Goal: Task Accomplishment & Management: Complete application form

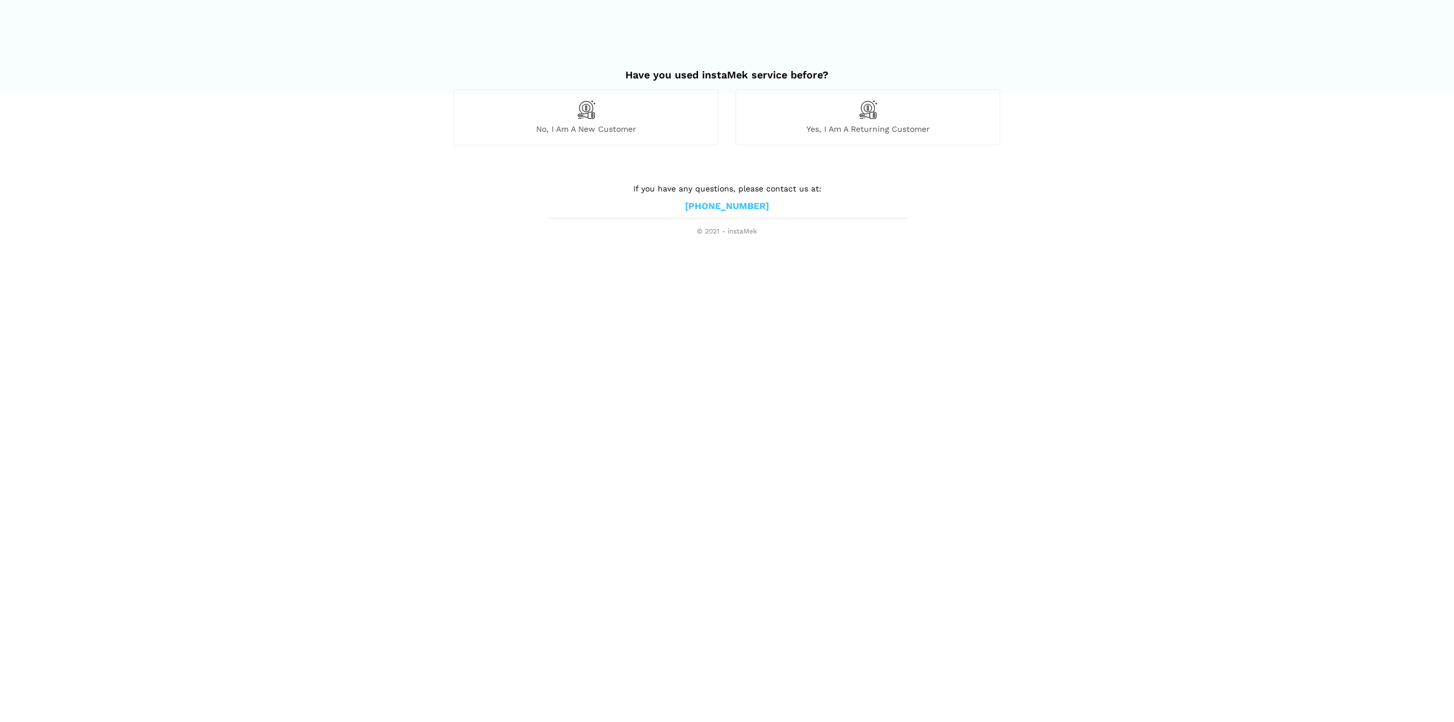
click at [599, 124] on span "No, I am a new customer" at bounding box center [587, 129] width 264 height 10
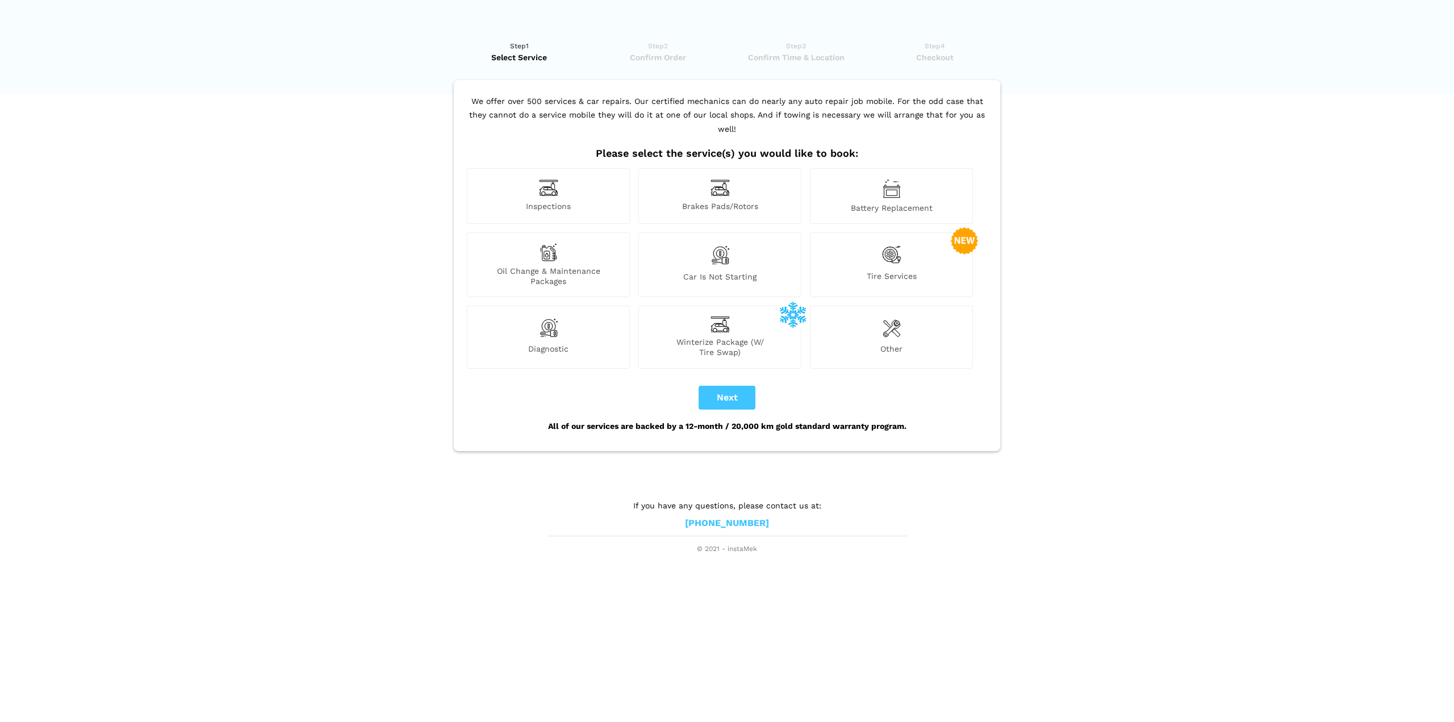
click at [544, 181] on img at bounding box center [548, 188] width 19 height 18
click at [554, 266] on span "Oil Change & Maintenance Packages" at bounding box center [549, 276] width 162 height 20
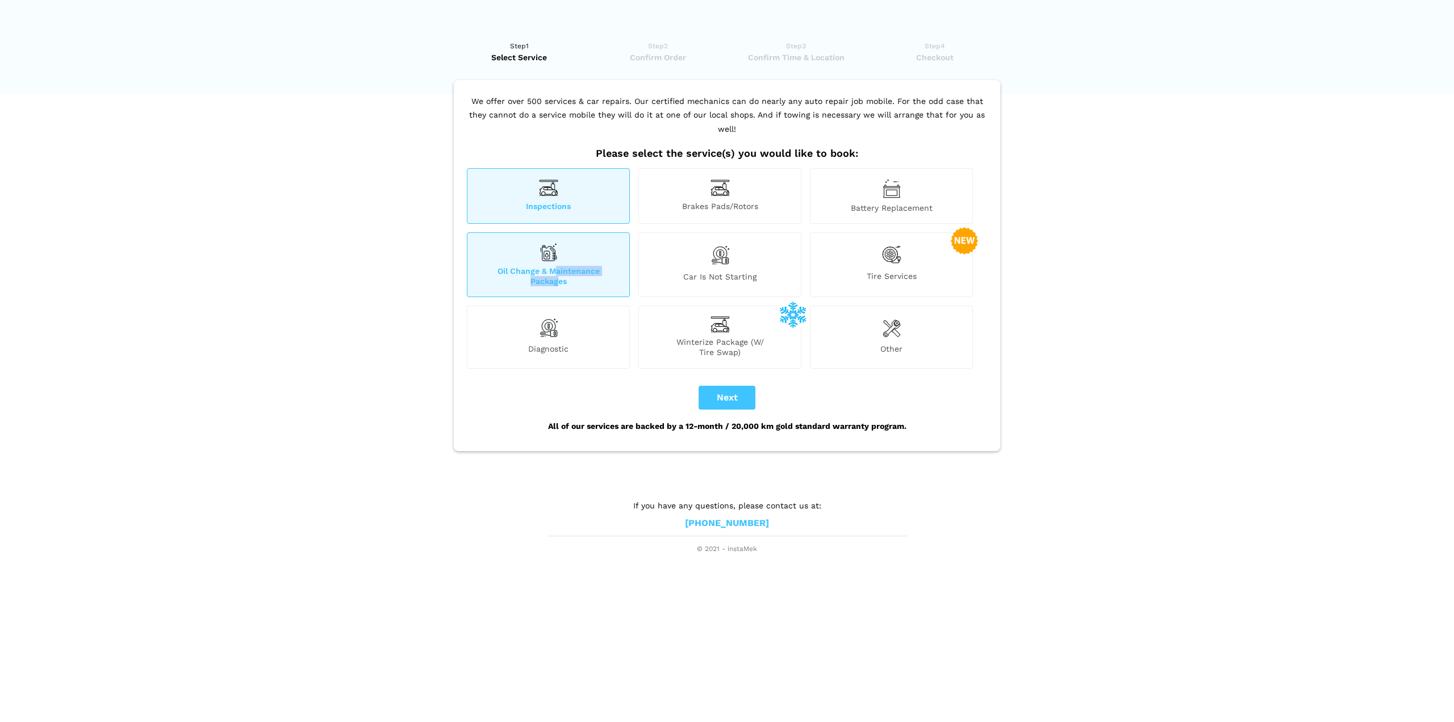
click at [549, 323] on img at bounding box center [548, 327] width 19 height 23
click at [895, 185] on div "Battery Replacement" at bounding box center [891, 196] width 163 height 56
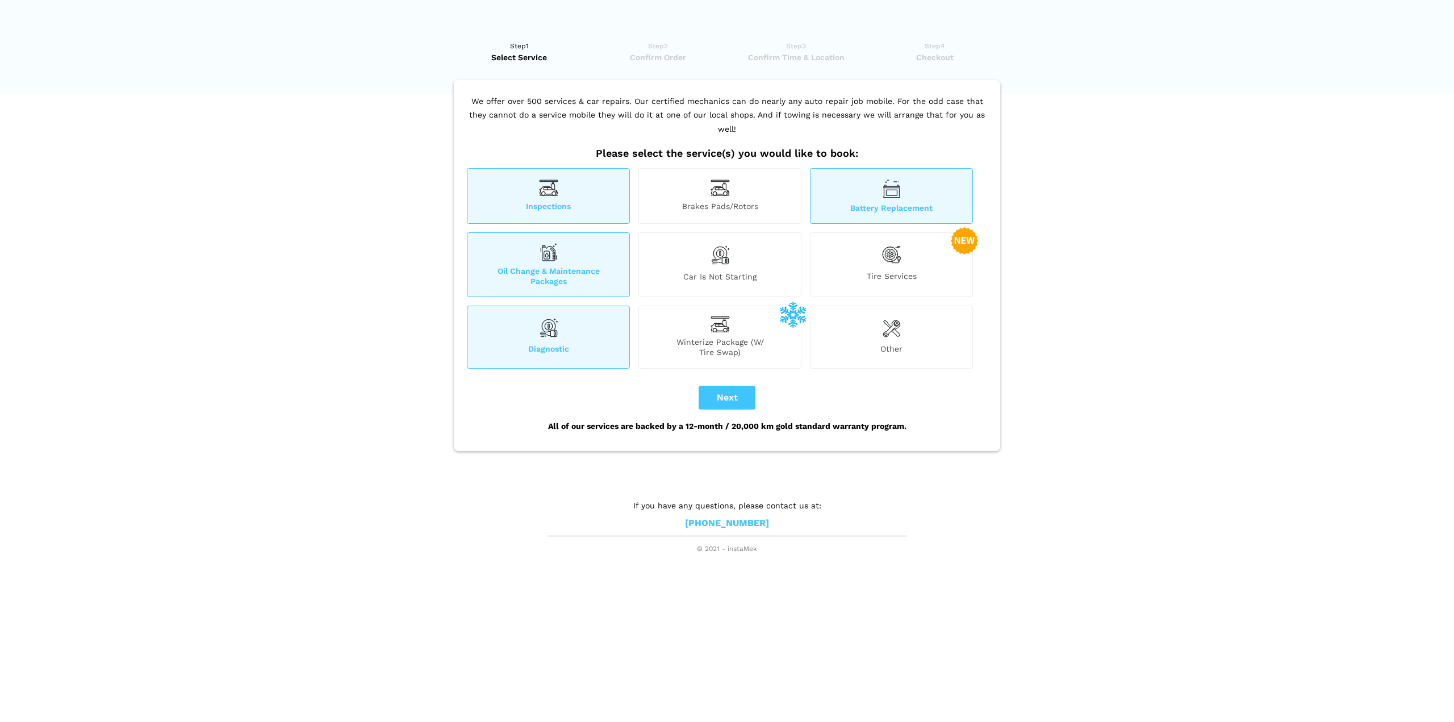
click at [726, 256] on div "Car is not starting" at bounding box center [720, 264] width 163 height 65
click at [900, 246] on img at bounding box center [891, 254] width 19 height 23
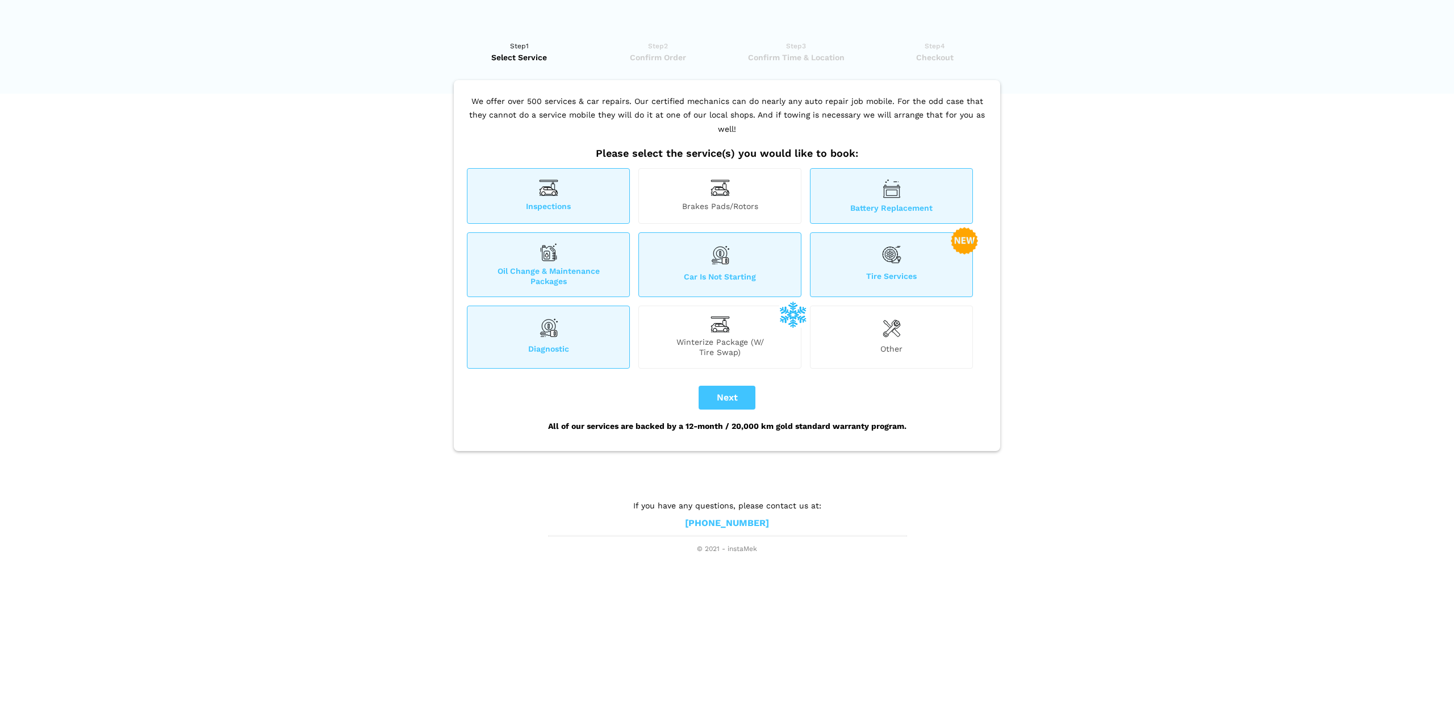
click at [718, 201] on span "Brakes Pads/Rotors" at bounding box center [720, 207] width 162 height 12
click at [728, 386] on button "Next" at bounding box center [727, 398] width 57 height 24
checkbox input "true"
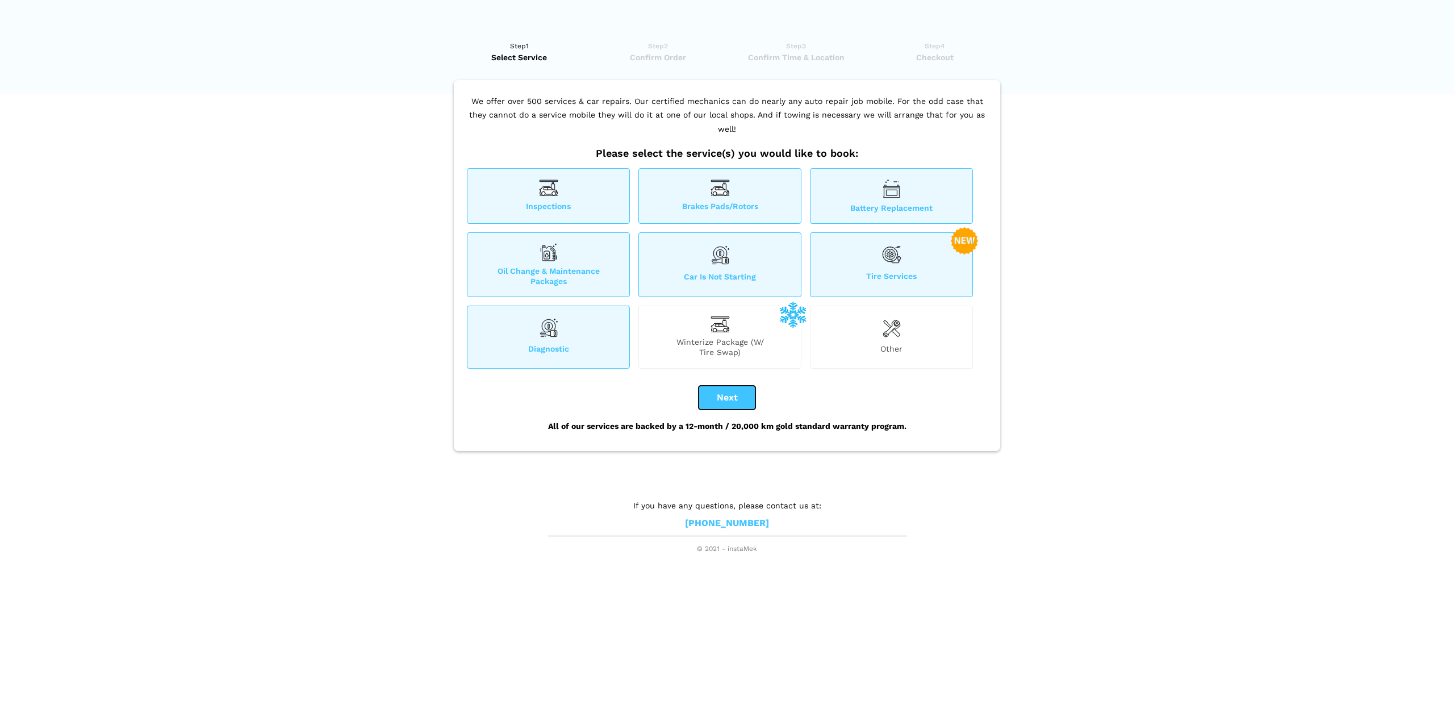
checkbox input "true"
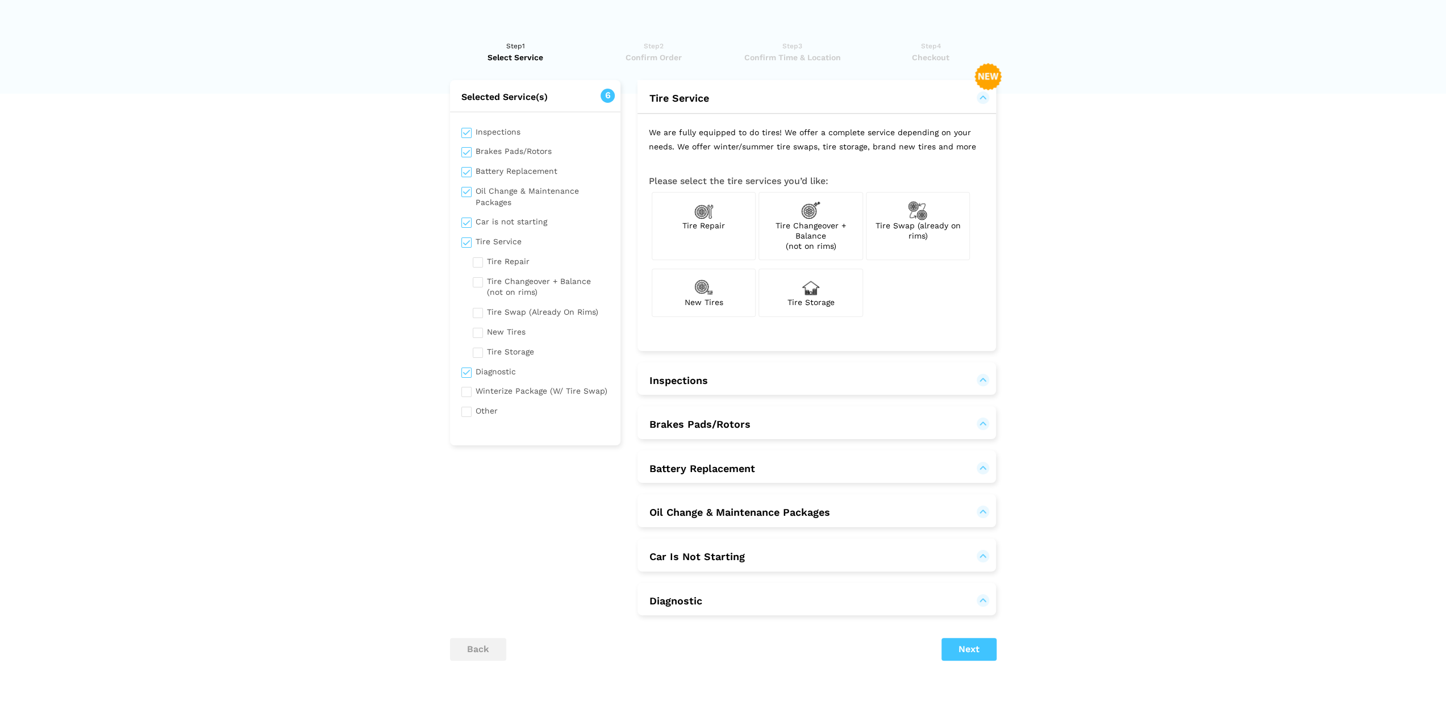
click at [708, 227] on span "Tire Repair" at bounding box center [703, 225] width 43 height 9
checkbox input "true"
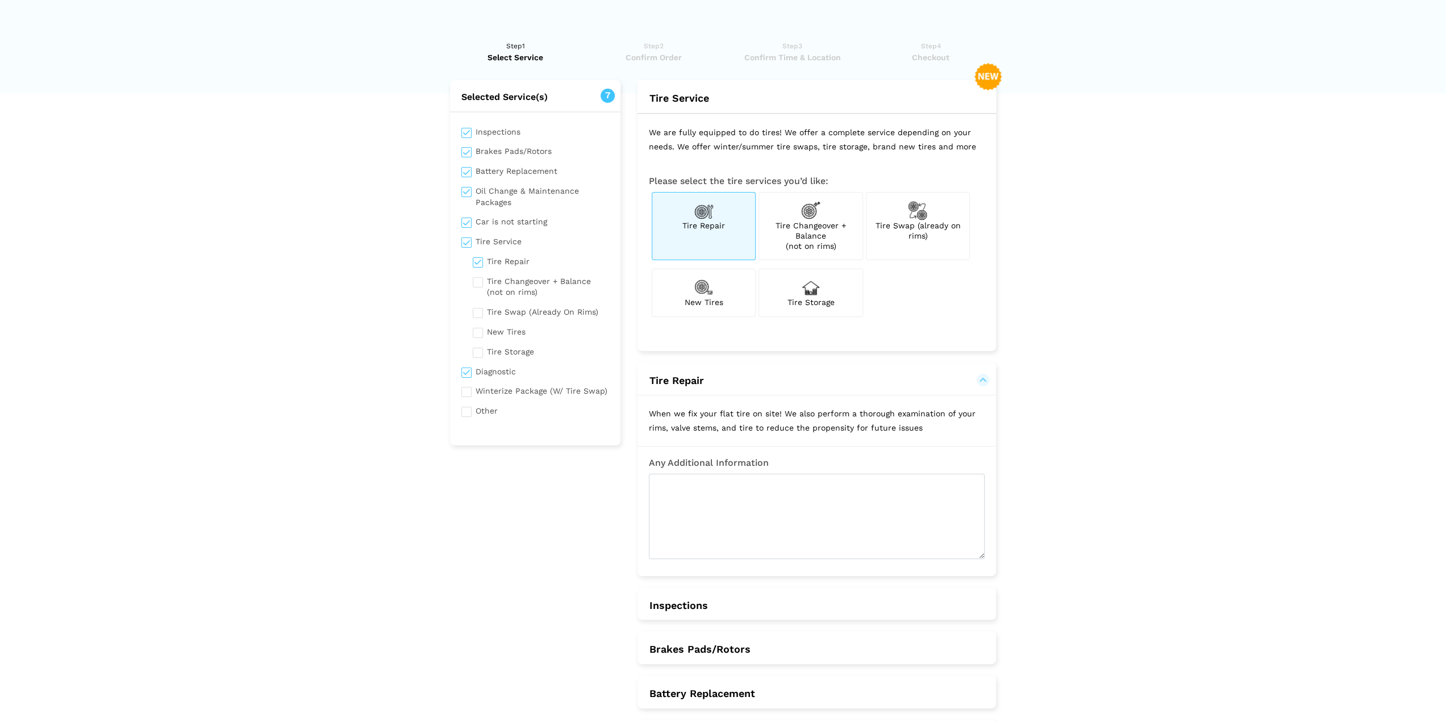
scroll to position [227, 0]
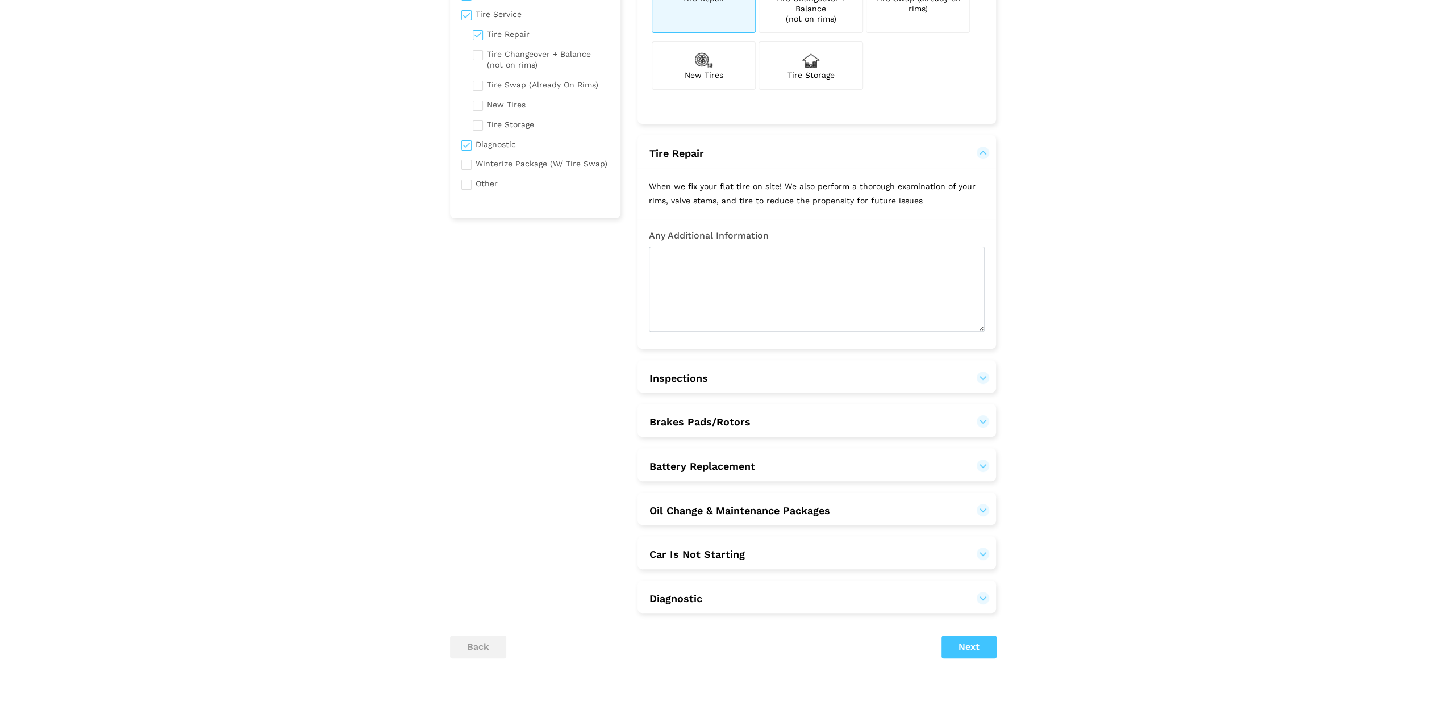
click at [777, 375] on button "Inspections" at bounding box center [817, 379] width 336 height 14
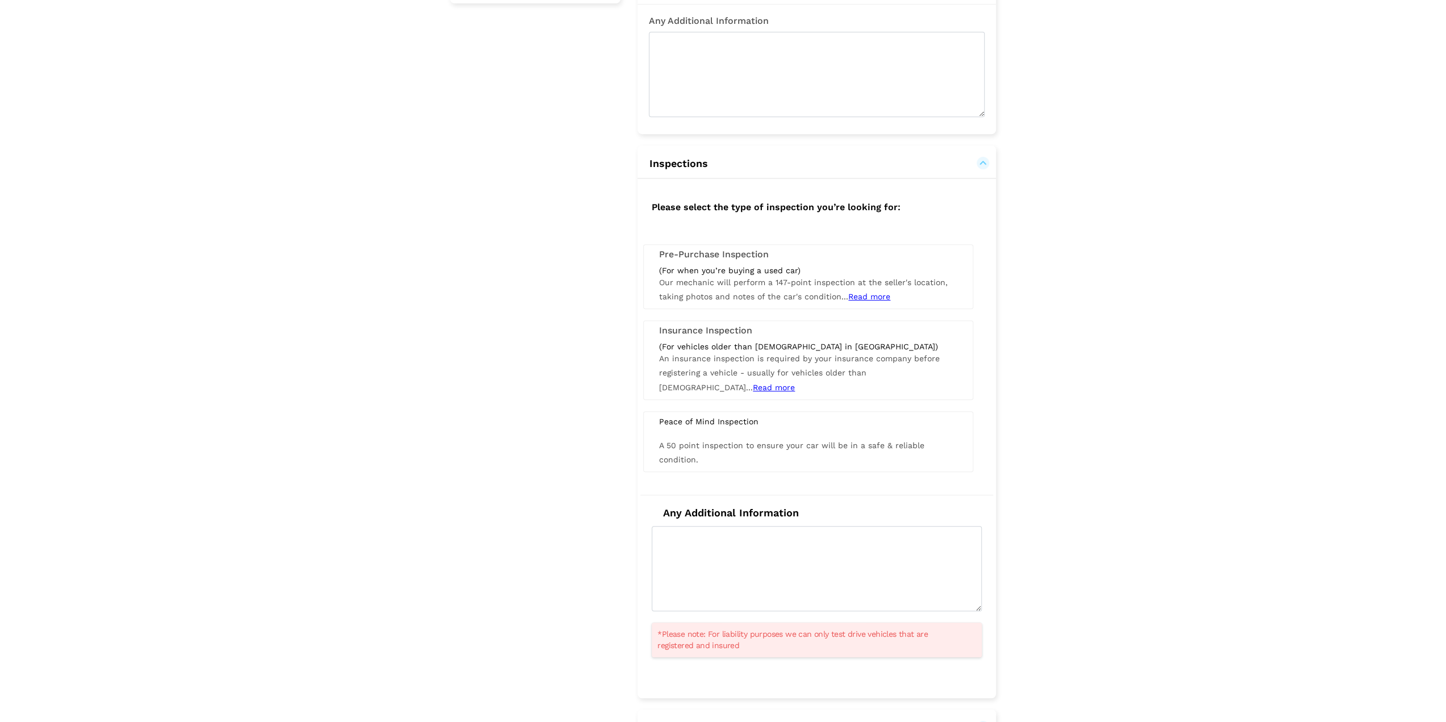
scroll to position [455, 0]
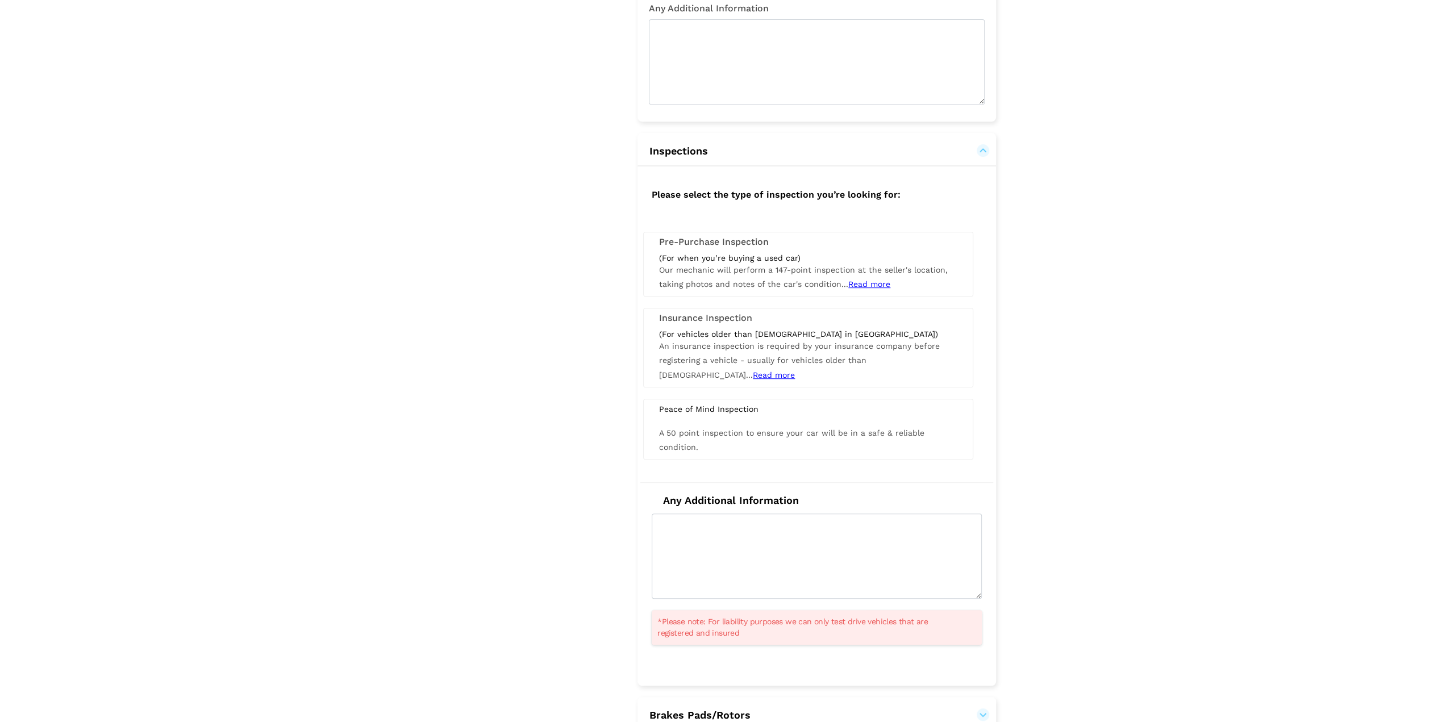
click at [772, 428] on span "A 50 point inspection to ensure your car will be in a safe & reliable condition." at bounding box center [791, 439] width 265 height 23
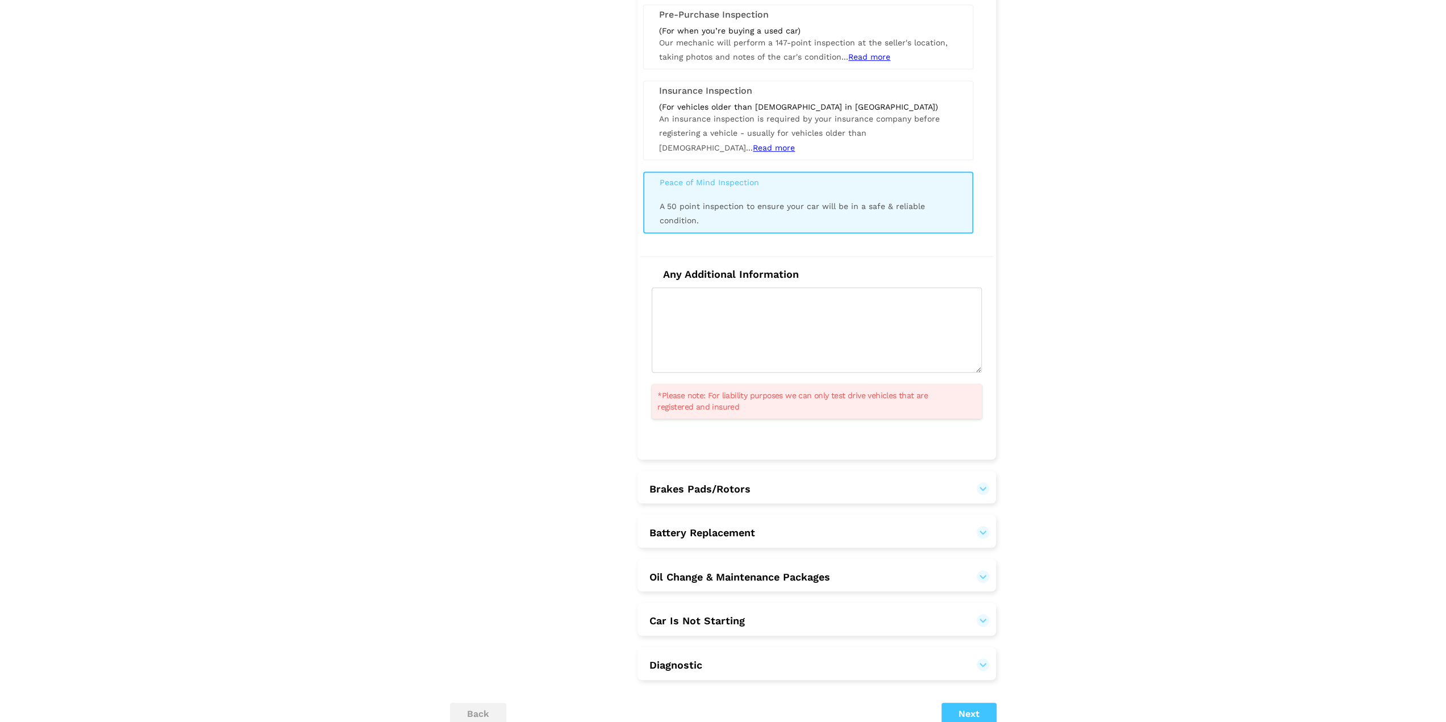
scroll to position [809, 0]
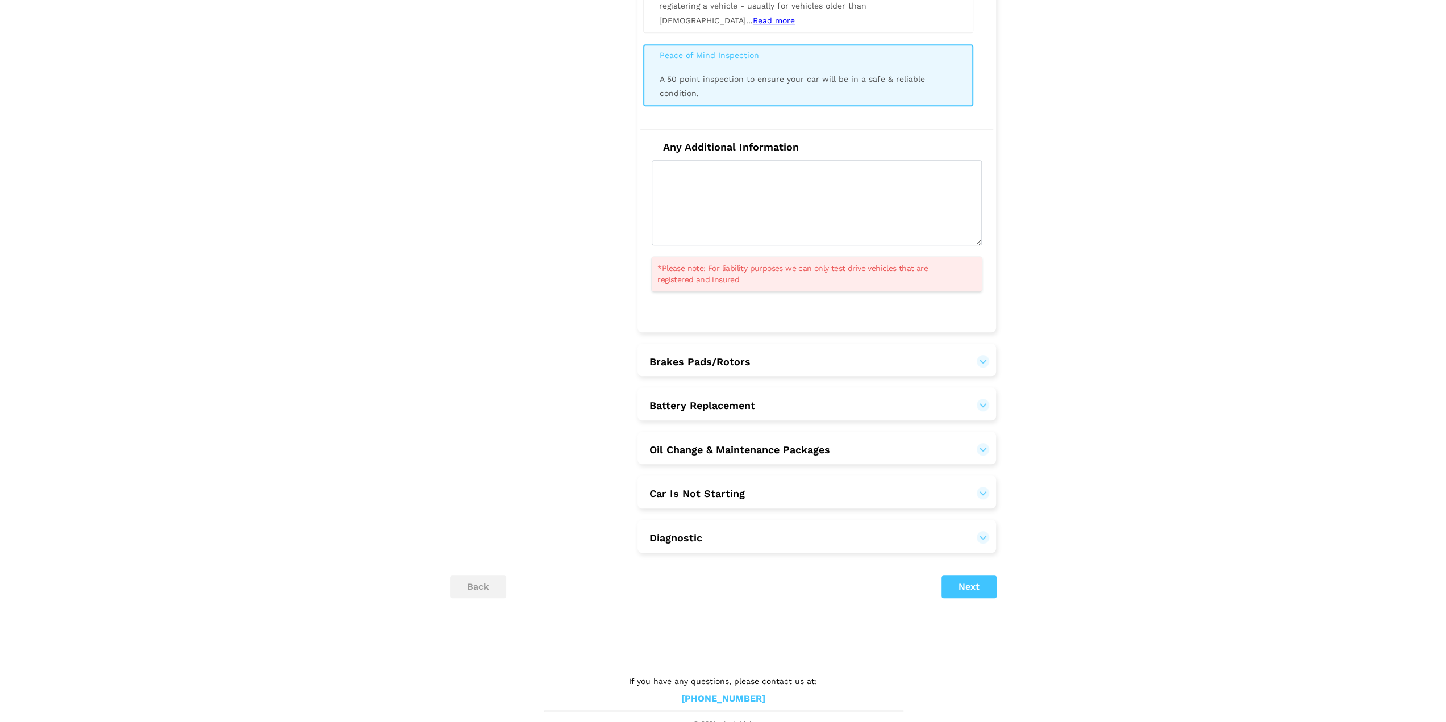
click at [774, 360] on button "Brakes Pads/Rotors" at bounding box center [817, 362] width 336 height 14
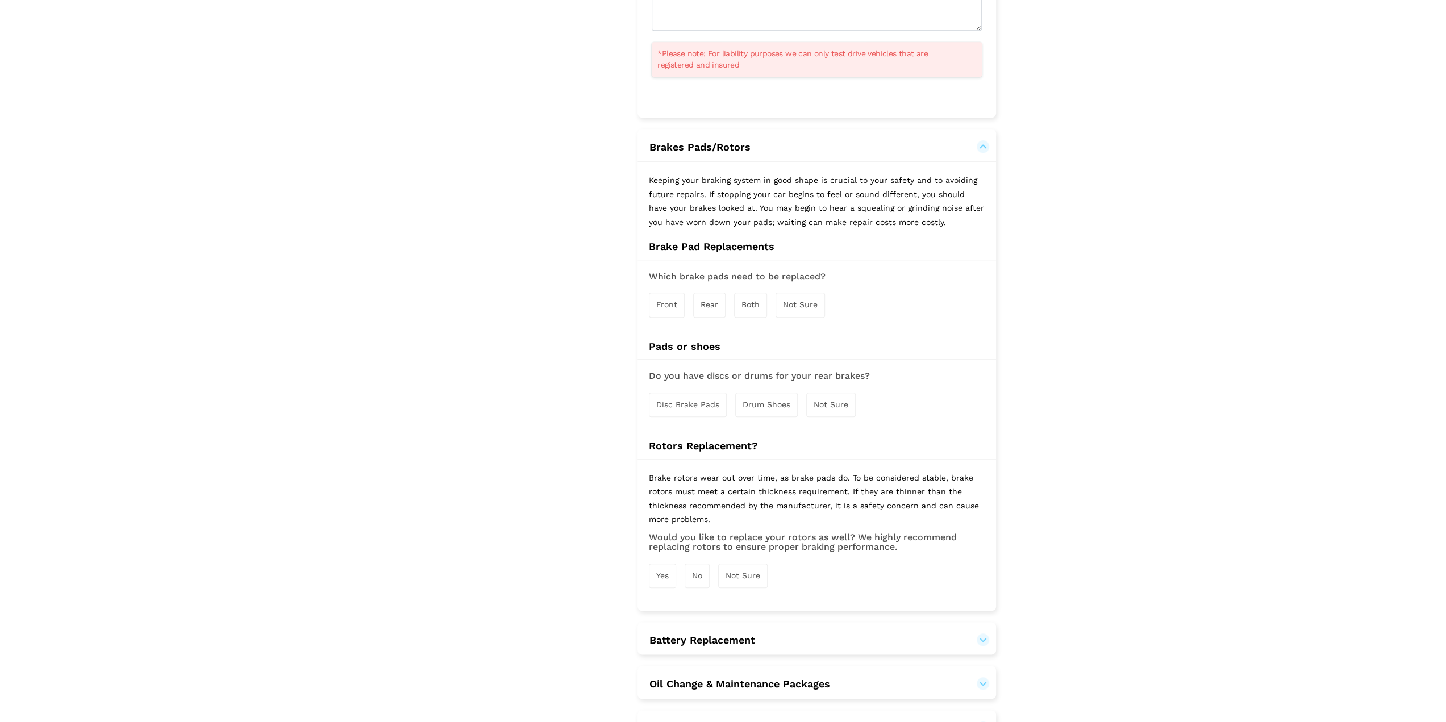
scroll to position [1036, 0]
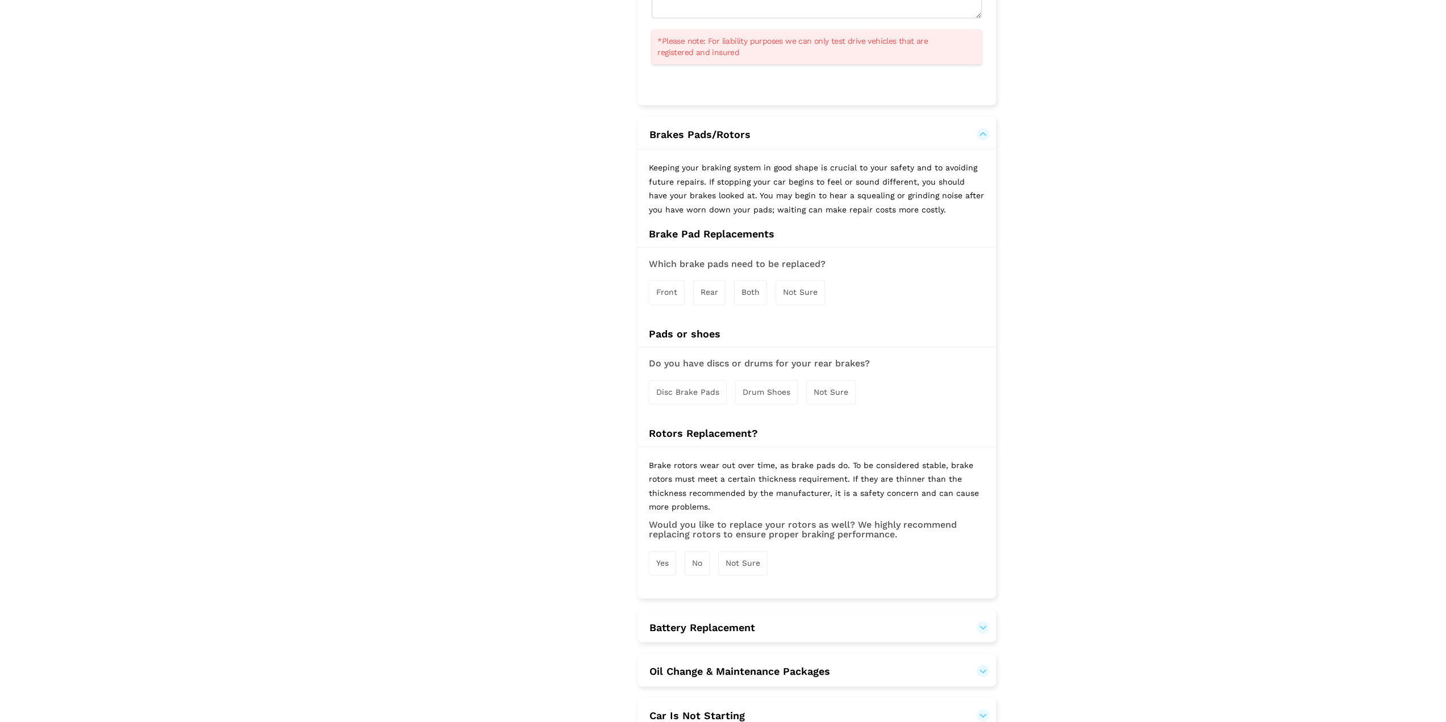
click at [797, 291] on div "Not Sure" at bounding box center [800, 292] width 49 height 24
click at [831, 389] on span "Not Sure" at bounding box center [831, 393] width 35 height 9
click at [746, 561] on span "Not Sure" at bounding box center [743, 565] width 35 height 9
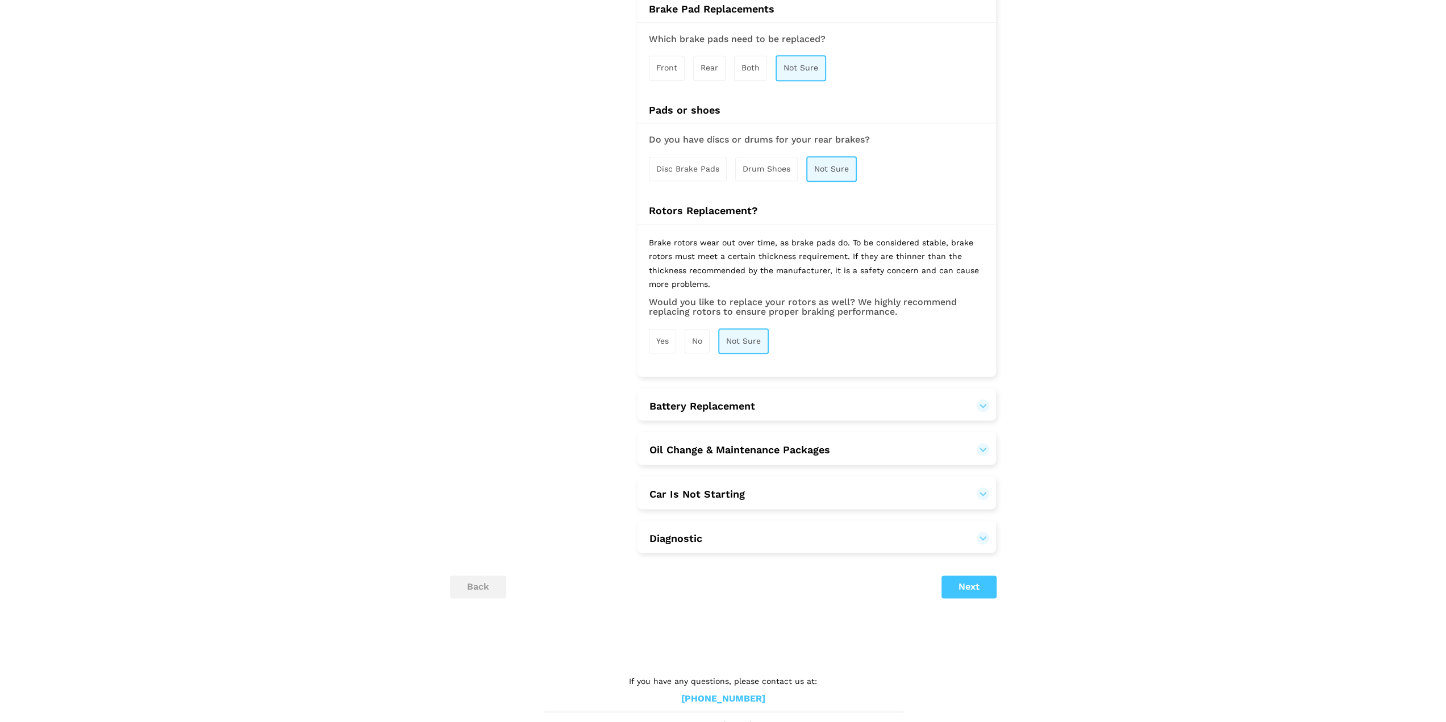
click at [761, 399] on button "Battery Replacement" at bounding box center [817, 406] width 336 height 14
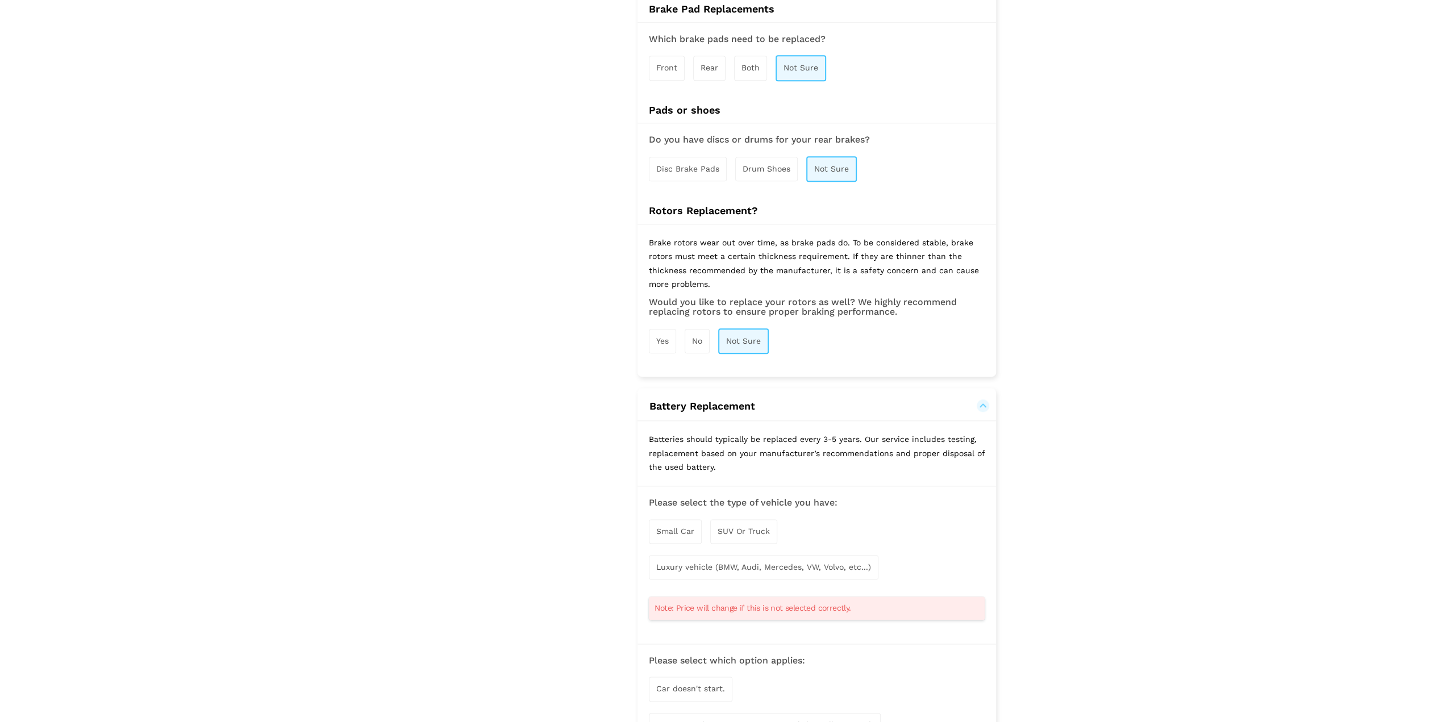
scroll to position [1489, 0]
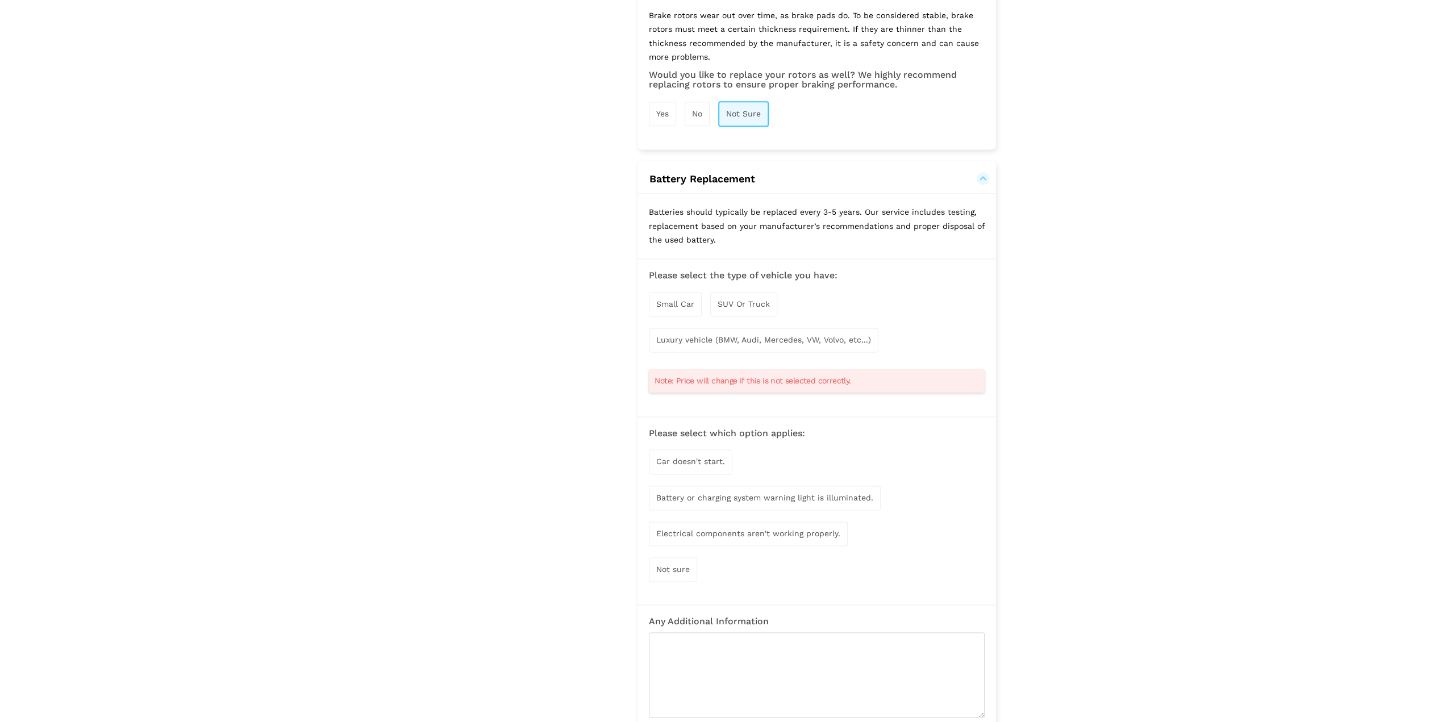
click at [691, 299] on span "Small Car" at bounding box center [675, 303] width 38 height 9
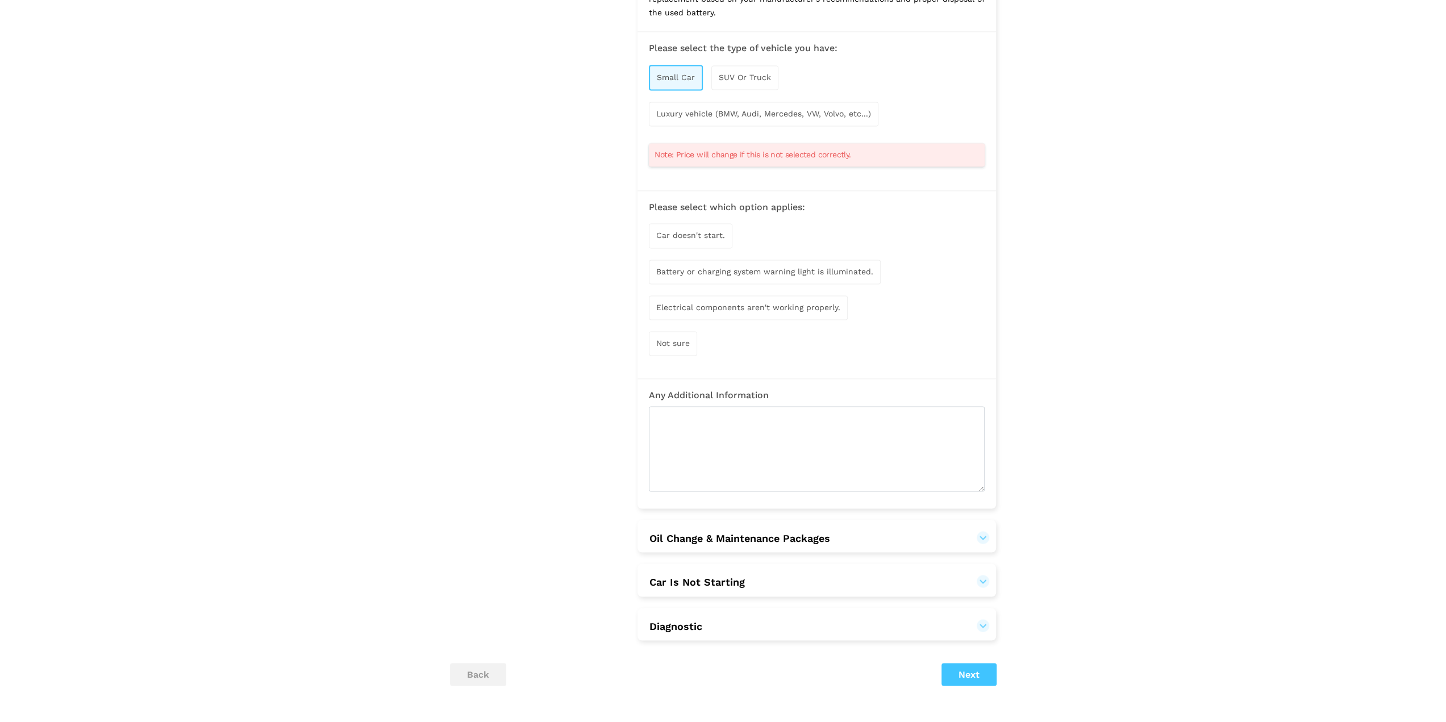
click at [702, 231] on span "Car doesn't start." at bounding box center [690, 235] width 69 height 9
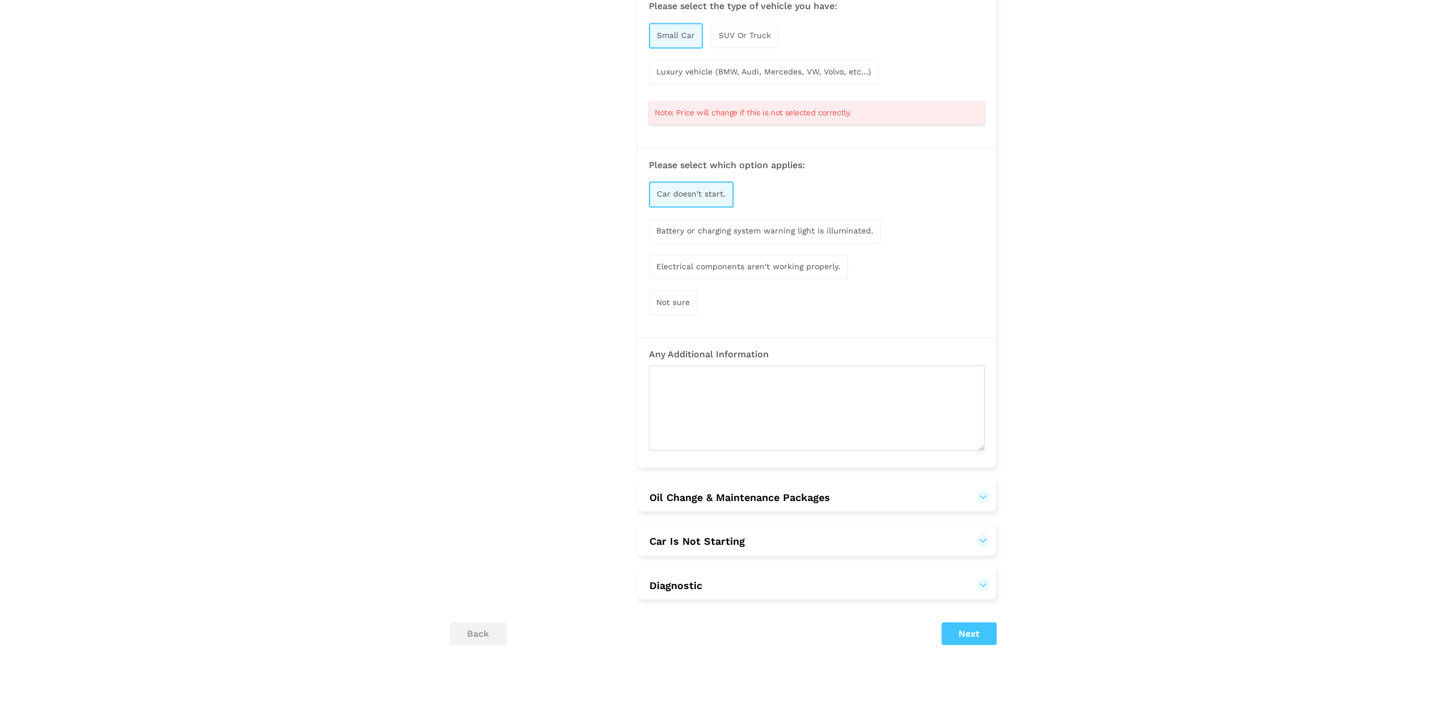
scroll to position [1802, 0]
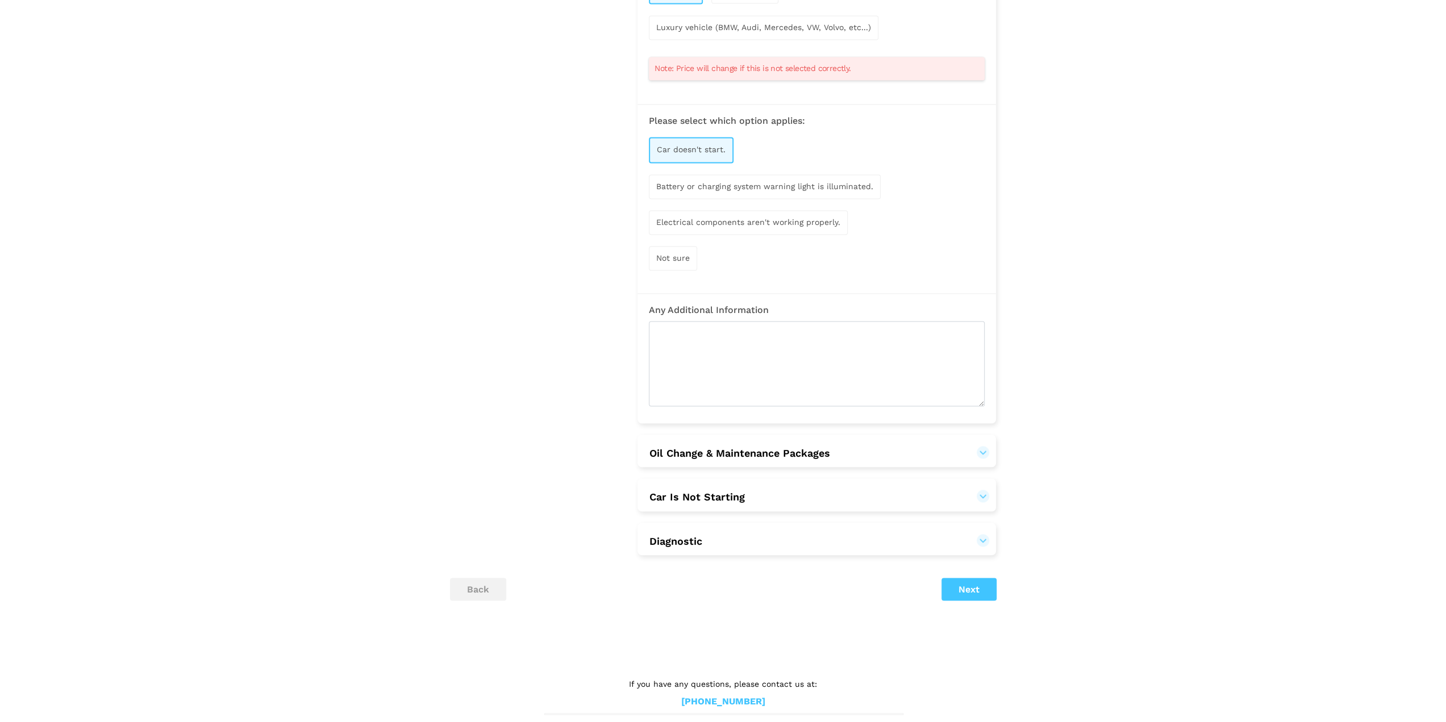
click at [743, 446] on button "Oil Change & Maintenance Packages" at bounding box center [740, 453] width 182 height 14
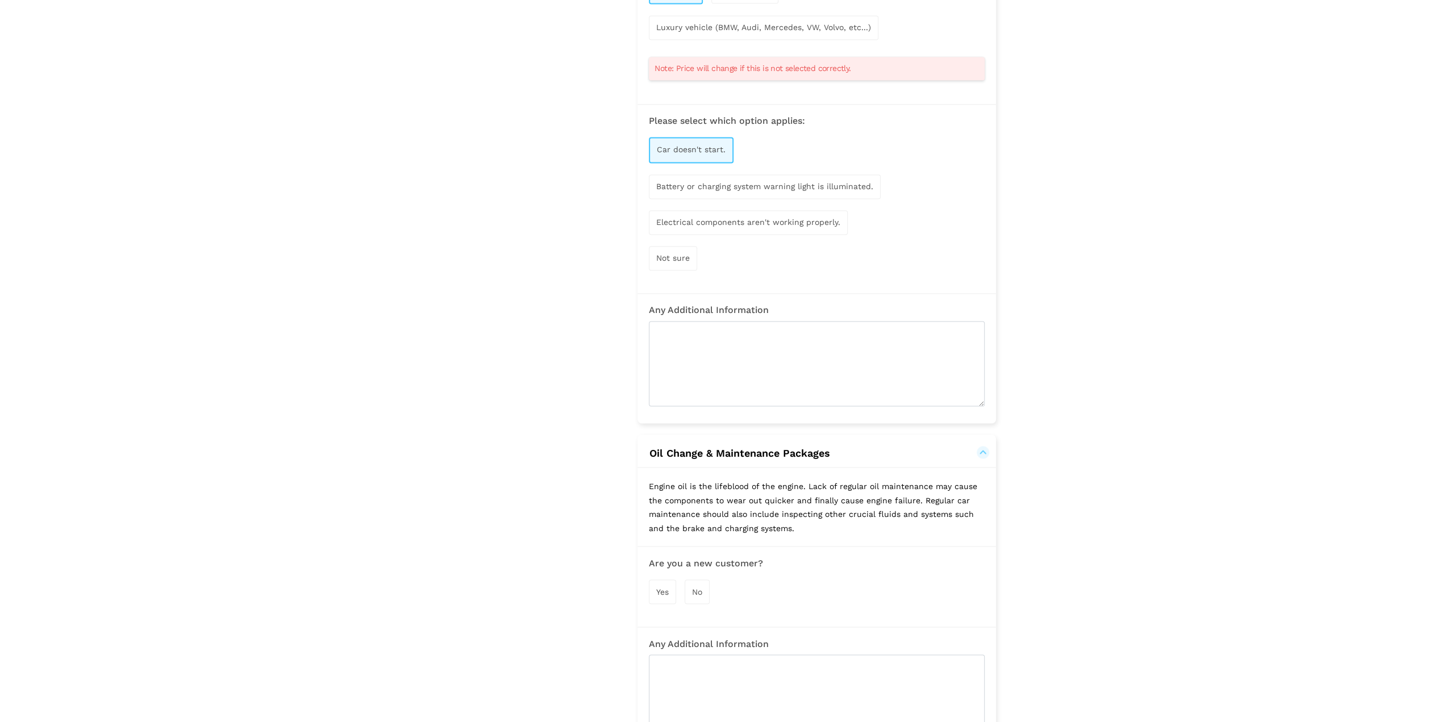
scroll to position [2029, 0]
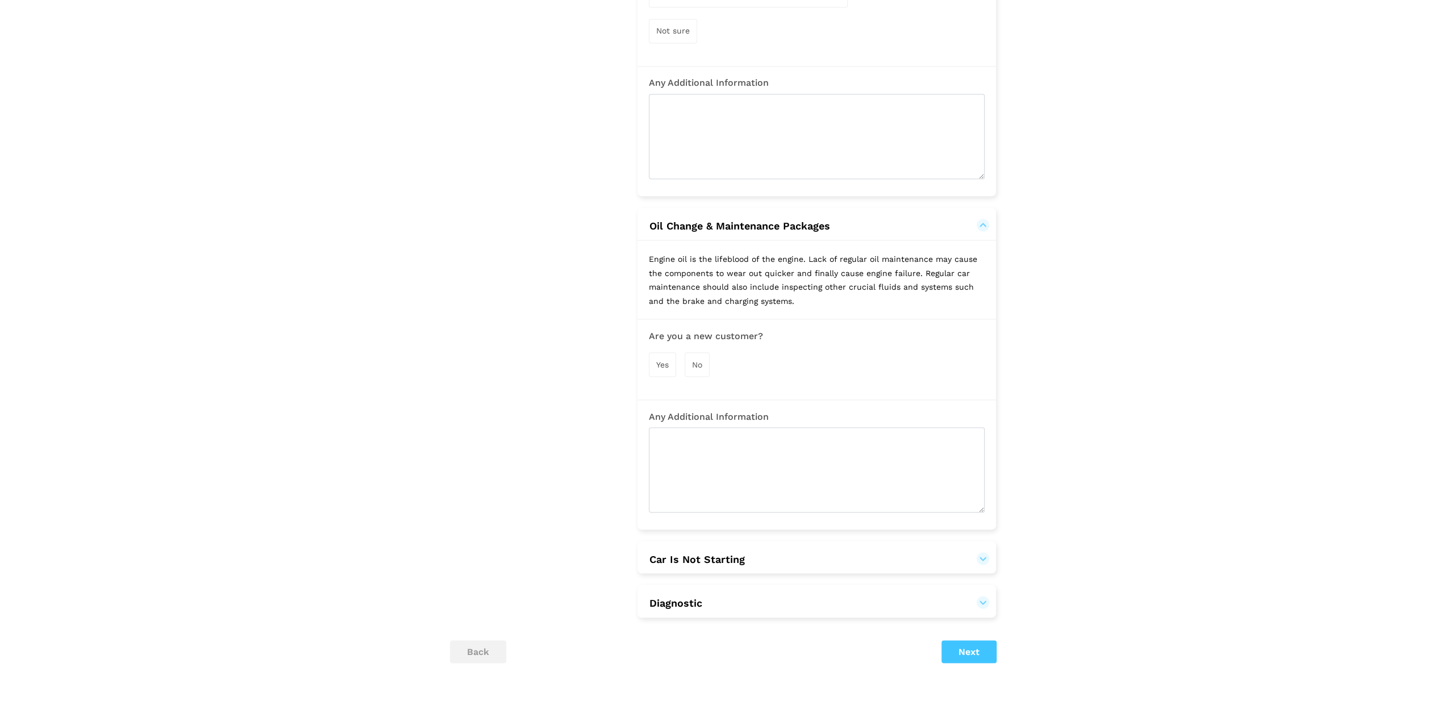
click at [695, 360] on span "No" at bounding box center [697, 364] width 10 height 9
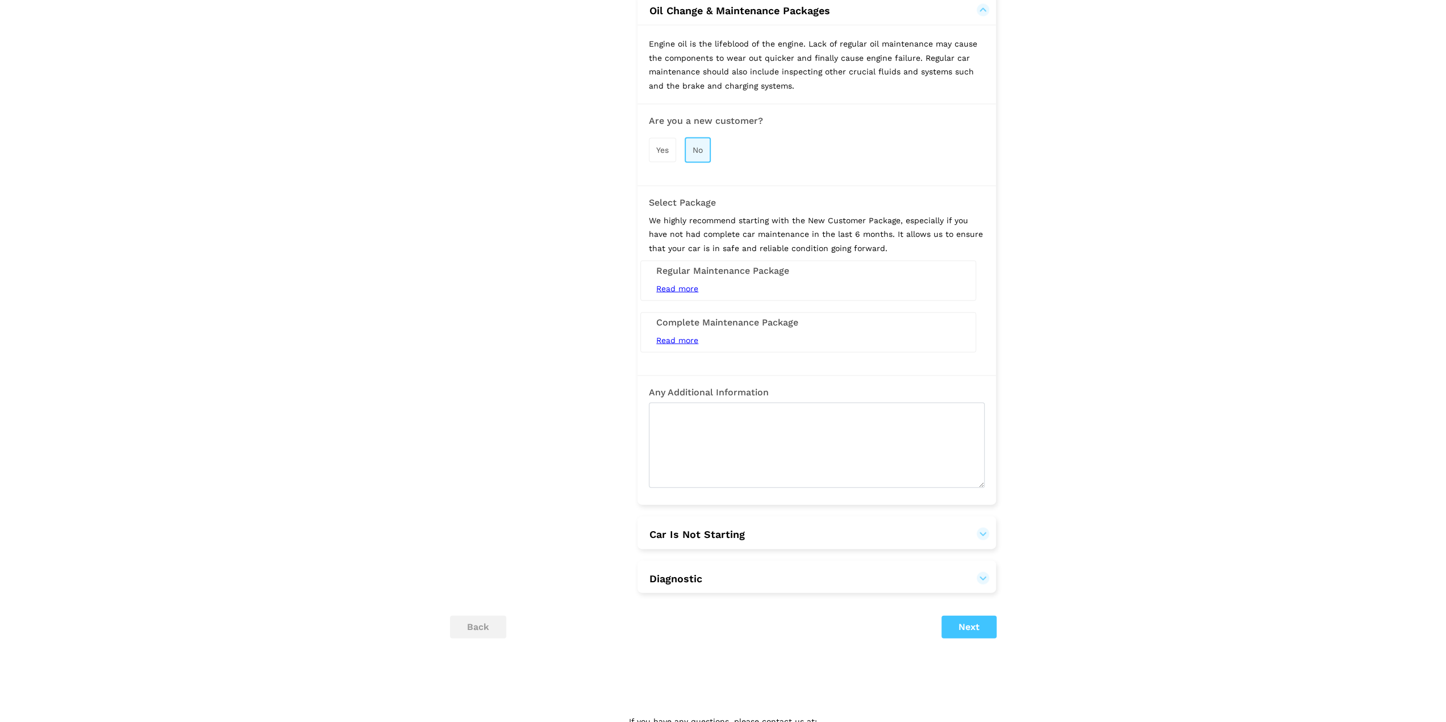
scroll to position [2257, 0]
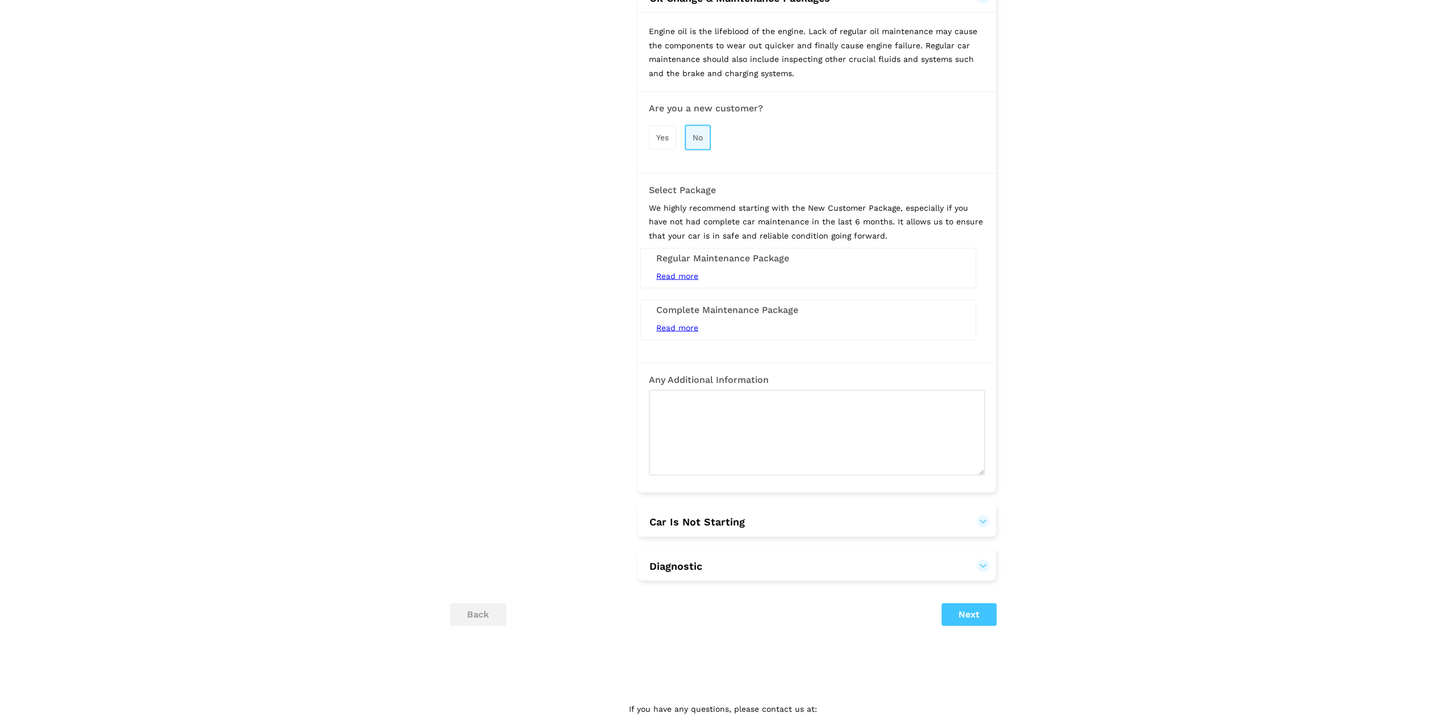
click at [730, 515] on button "Car Is Not Starting" at bounding box center [817, 522] width 336 height 14
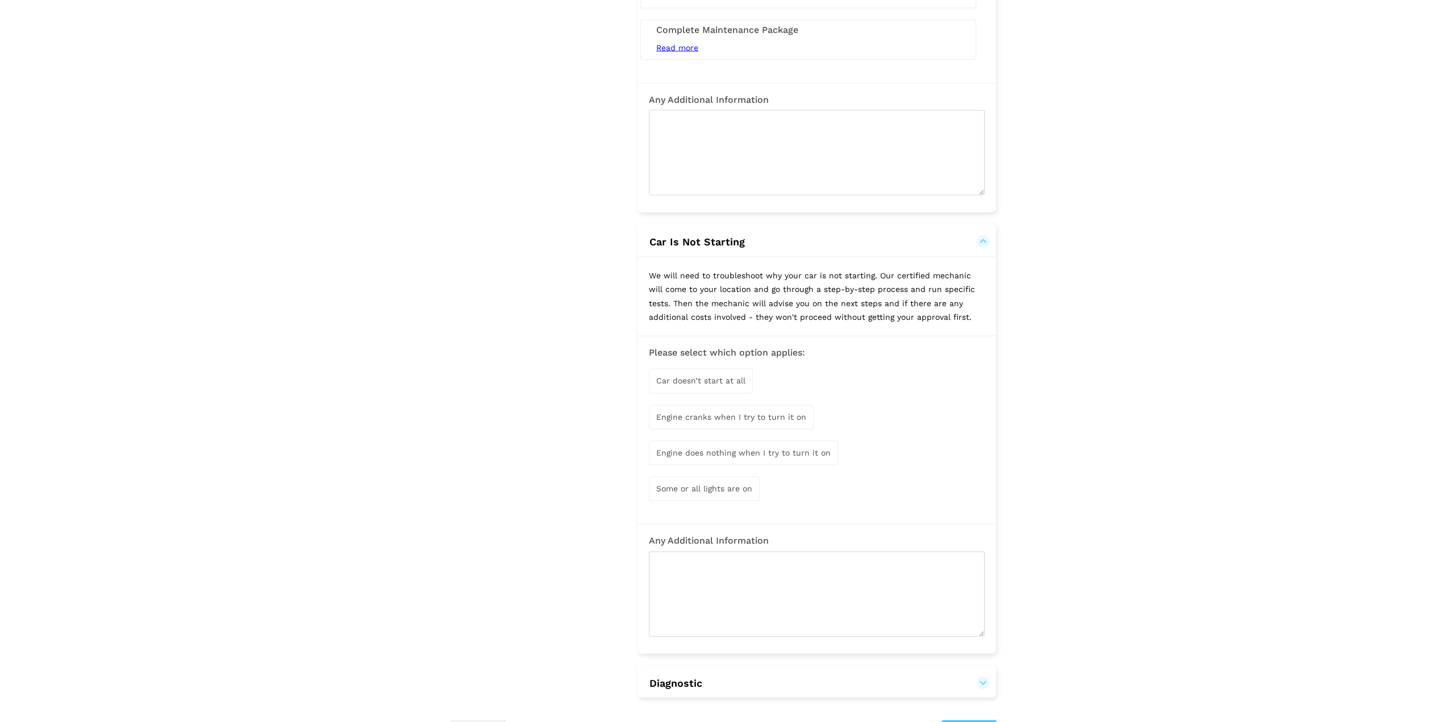
scroll to position [2676, 0]
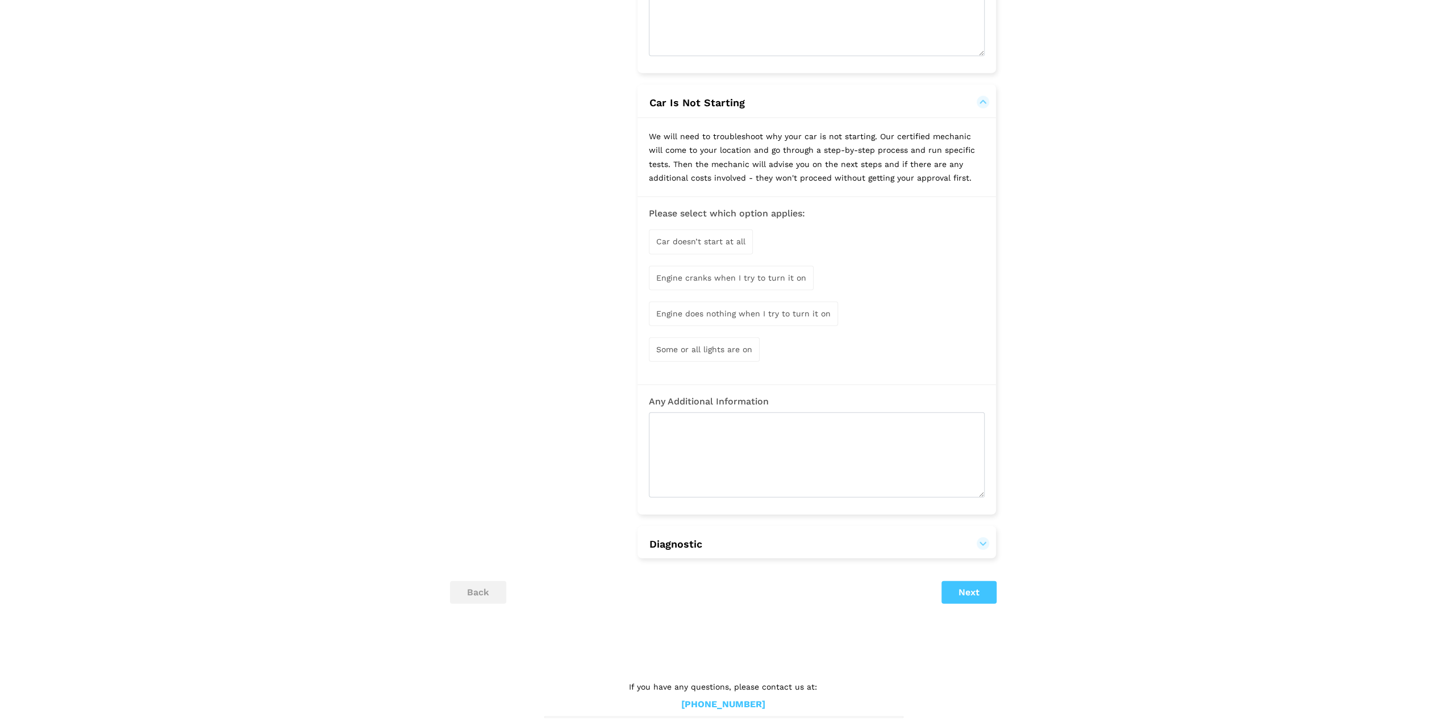
click at [732, 237] on span "Car doesn’t start at all" at bounding box center [700, 241] width 89 height 9
click at [707, 537] on button "Diagnostic" at bounding box center [817, 544] width 336 height 14
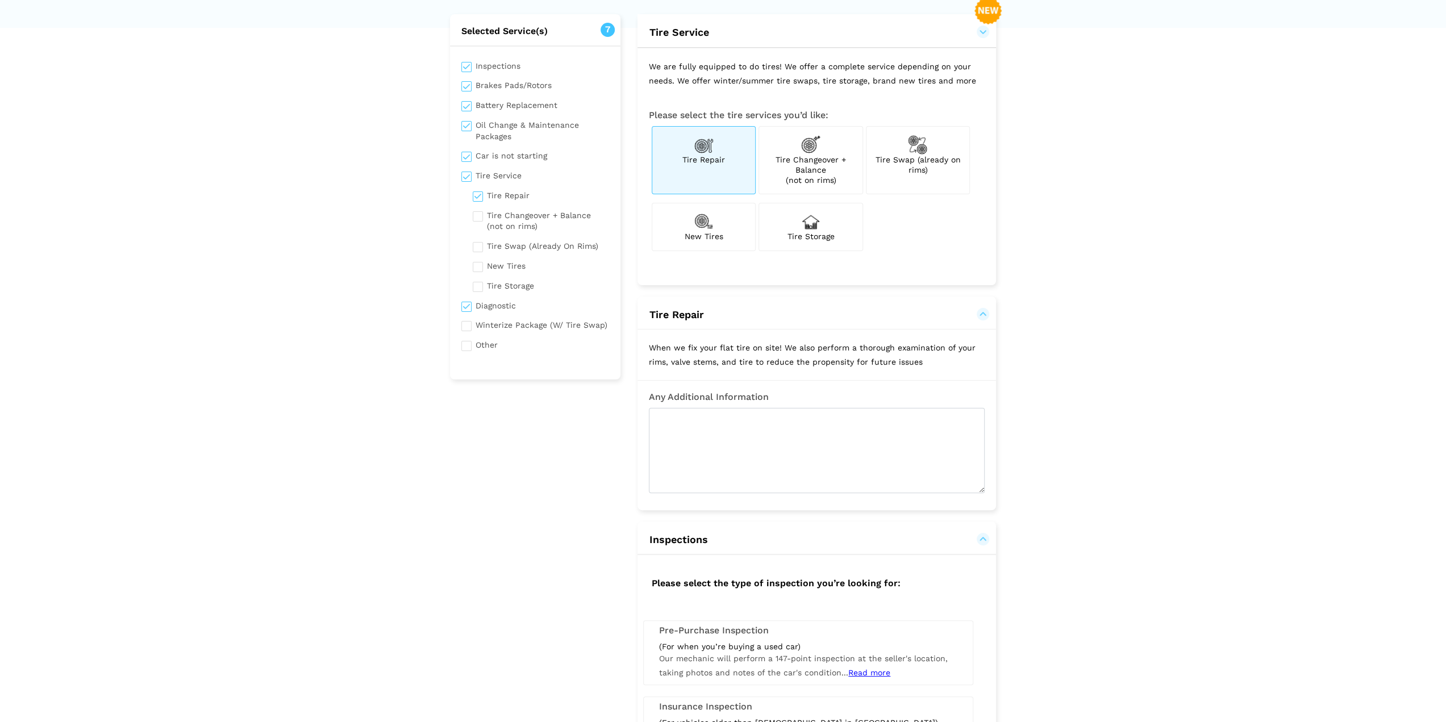
scroll to position [0, 0]
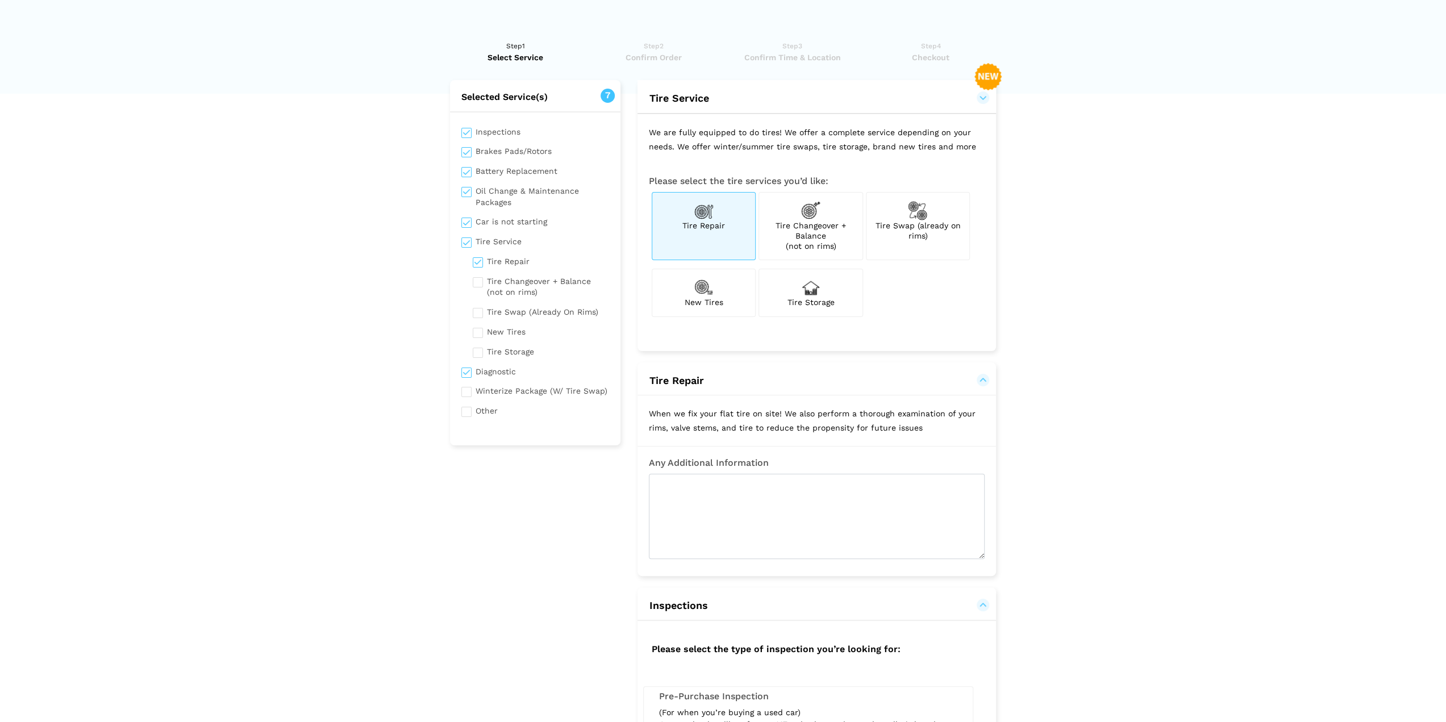
click at [468, 376] on input "checkbox" at bounding box center [535, 371] width 148 height 14
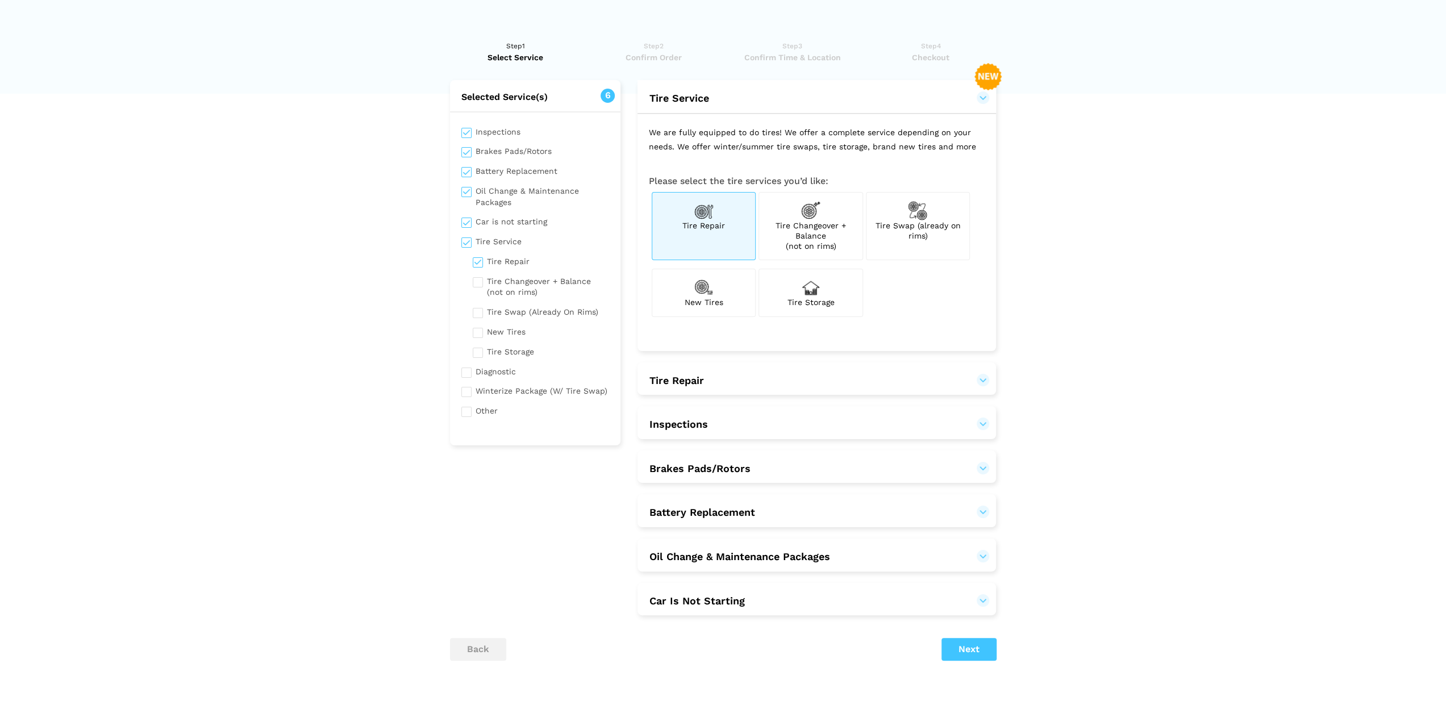
click at [463, 373] on input "checkbox" at bounding box center [535, 371] width 148 height 14
checkbox input "true"
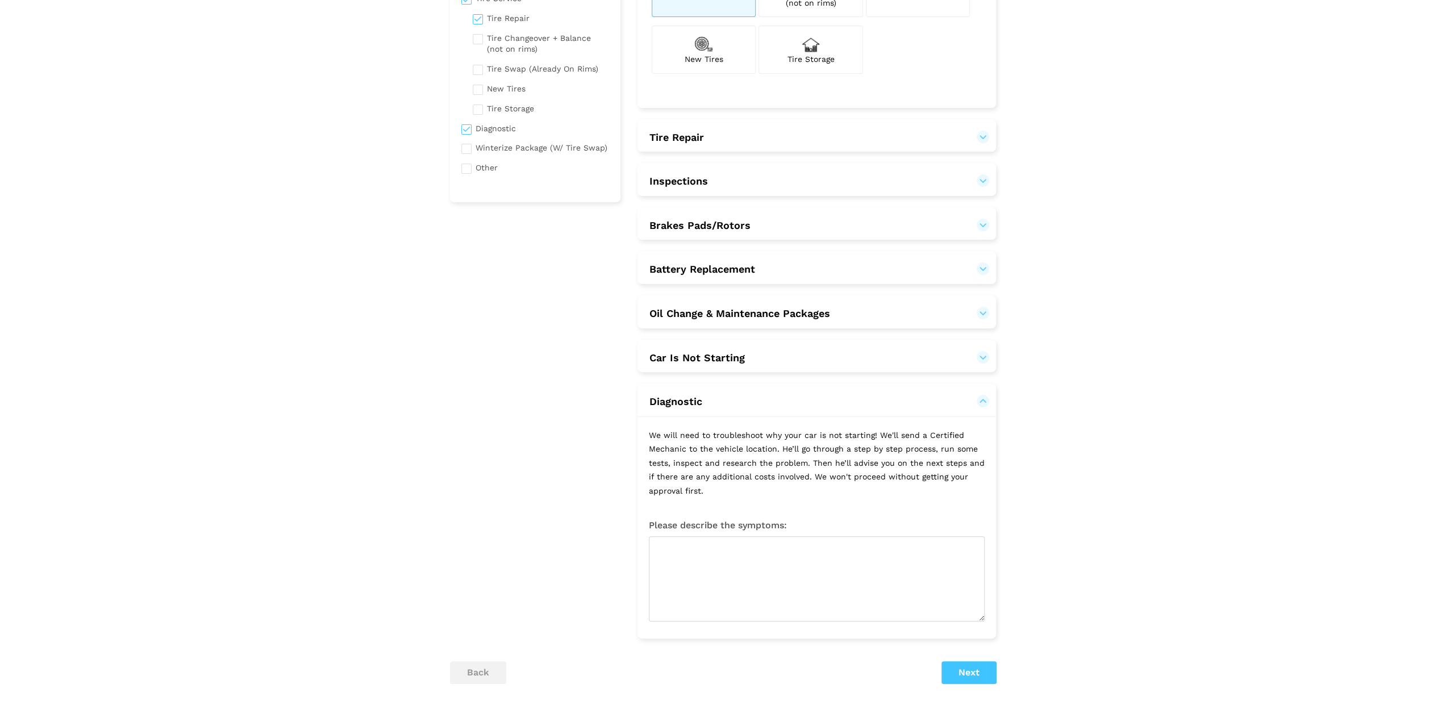
scroll to position [331, 0]
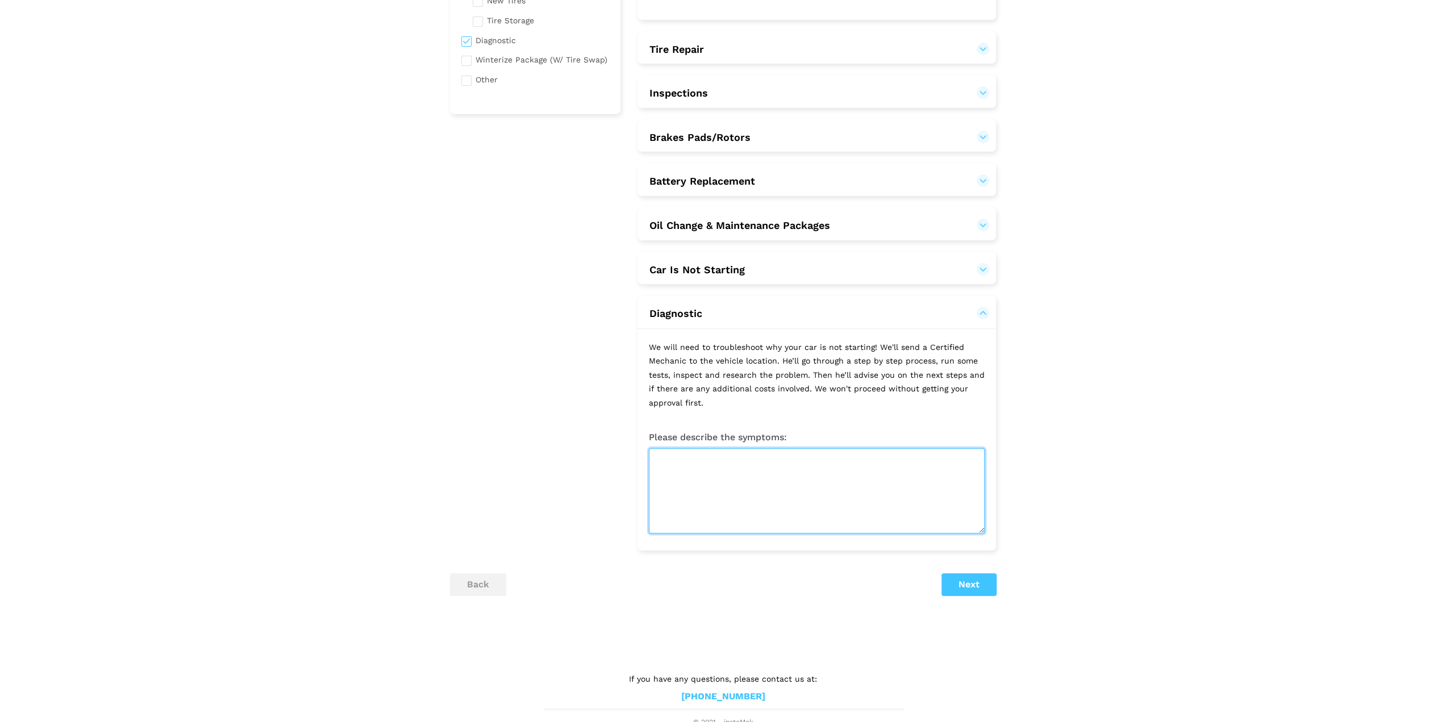
click at [741, 478] on textarea at bounding box center [817, 490] width 336 height 85
type textarea "Car hasnt been used in a couple of years"
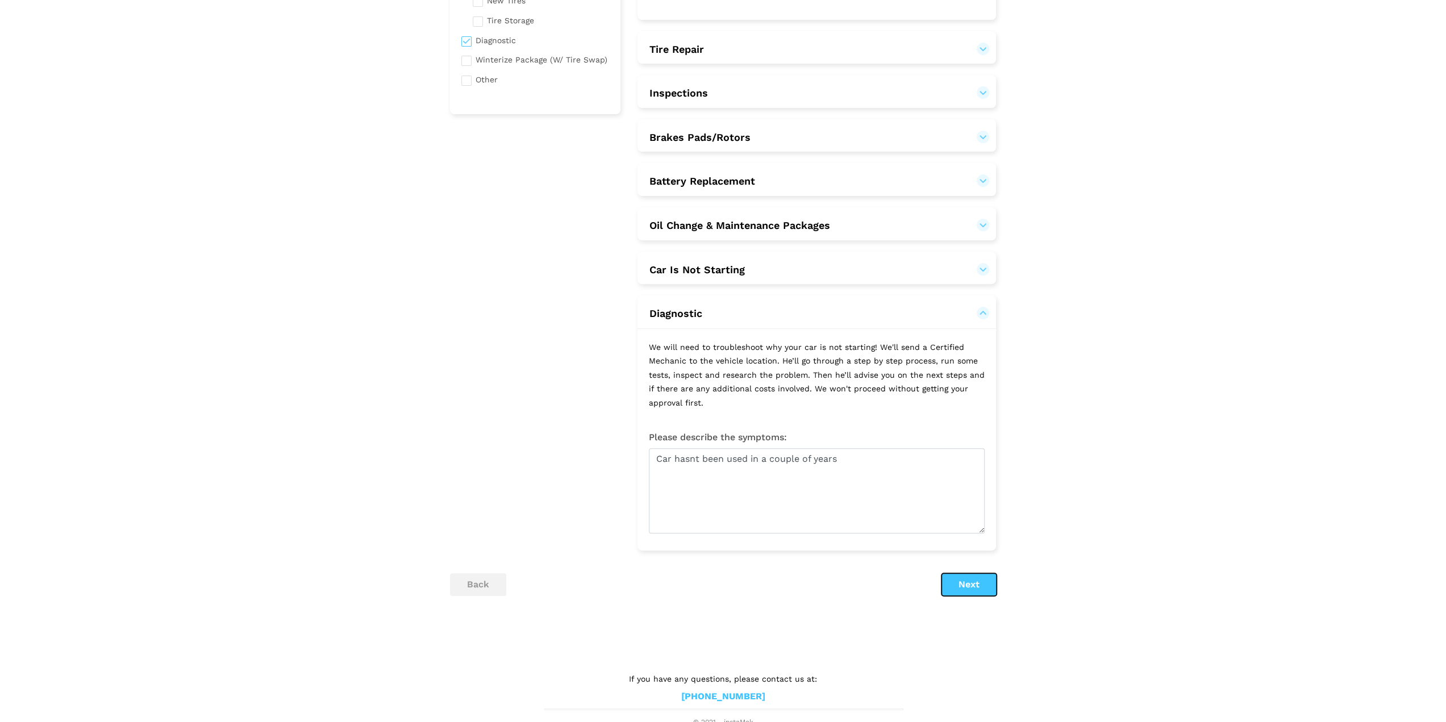
click at [982, 576] on button "Next" at bounding box center [968, 584] width 55 height 23
click at [959, 220] on div "Please select your preferred package" at bounding box center [905, 225] width 116 height 15
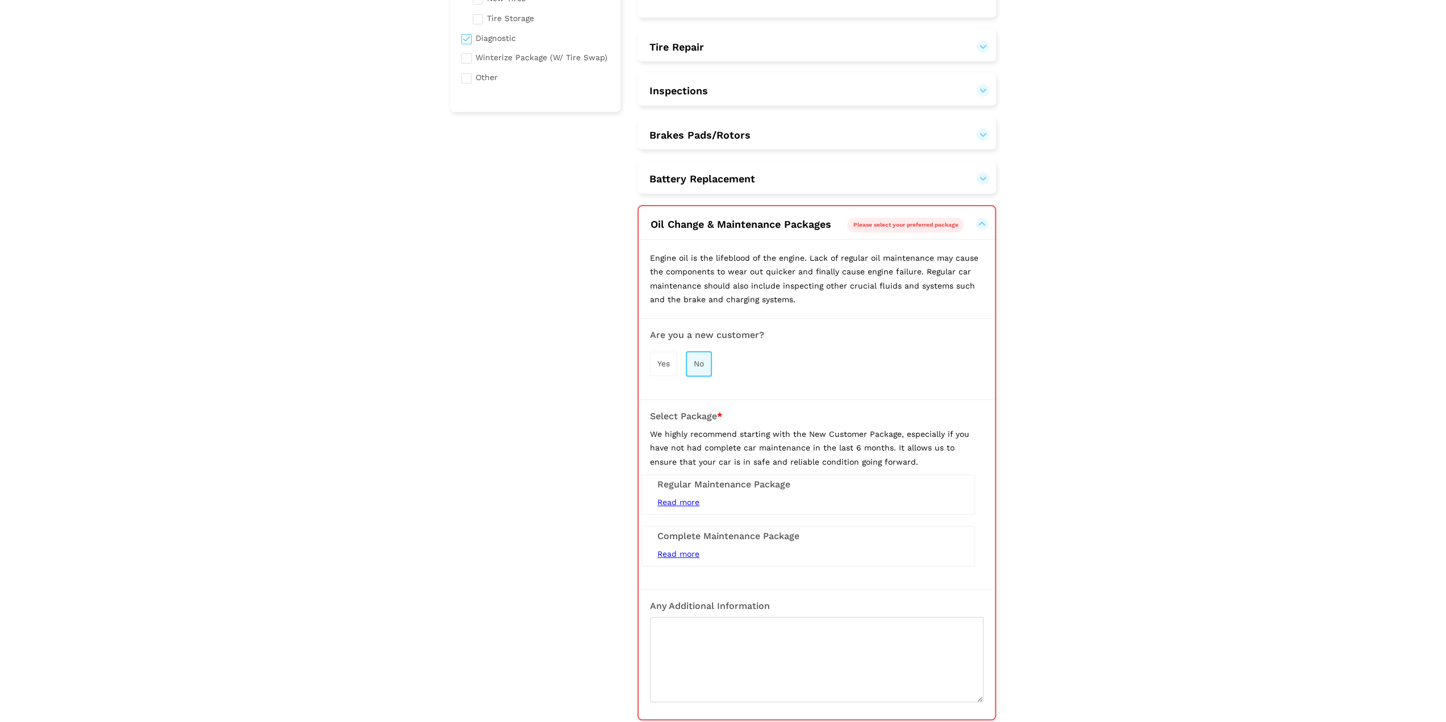
click at [766, 495] on div "Read more 5L Conventional Oil Change (Synthetic Extra) Tire Rotation / Swap Bra…" at bounding box center [808, 502] width 319 height 14
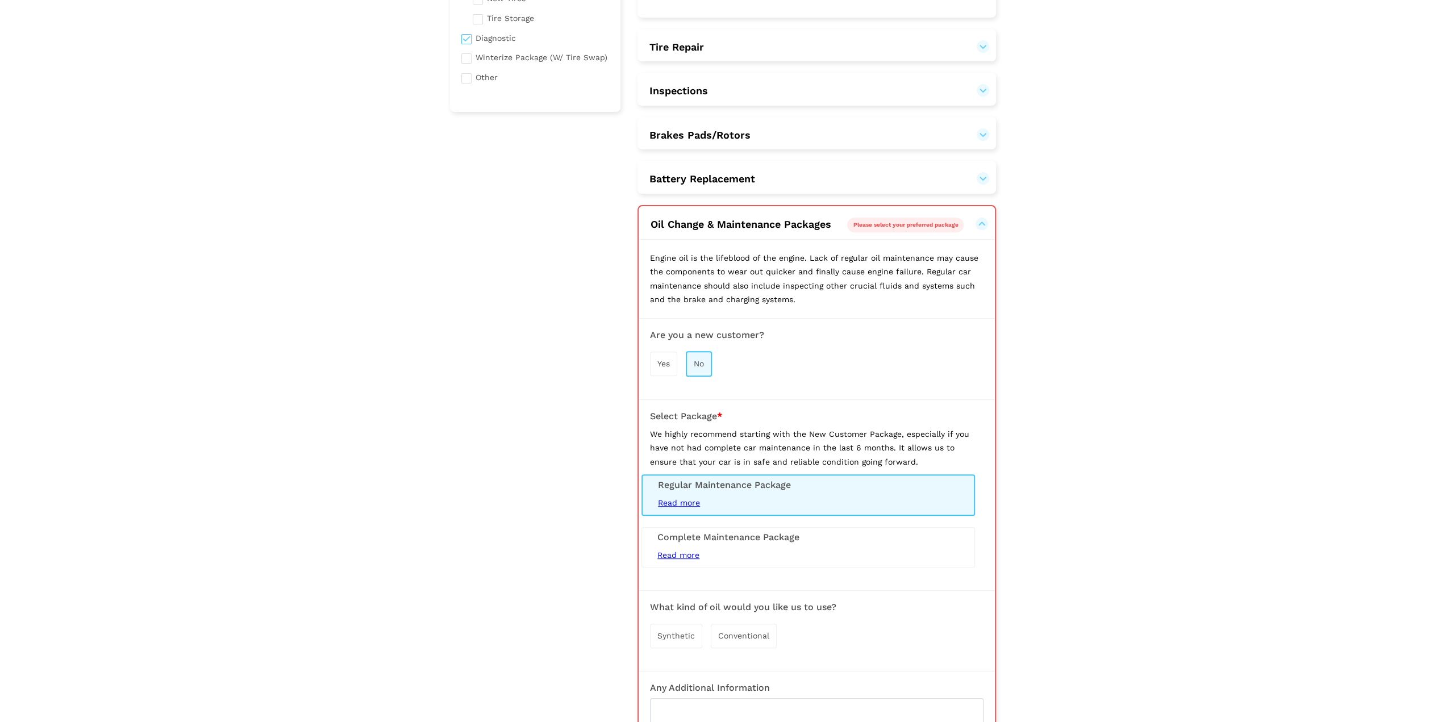
scroll to position [561, 0]
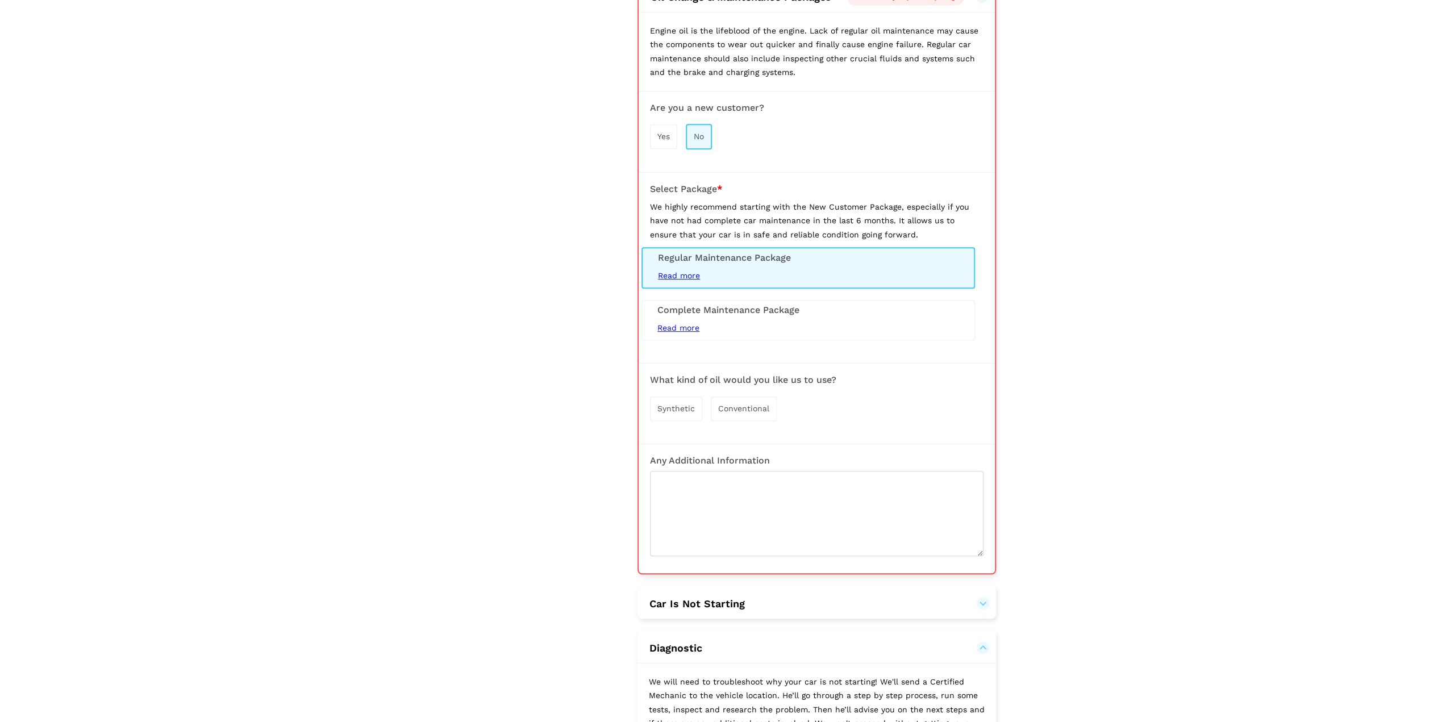
click at [739, 404] on span "Conventional" at bounding box center [743, 408] width 51 height 9
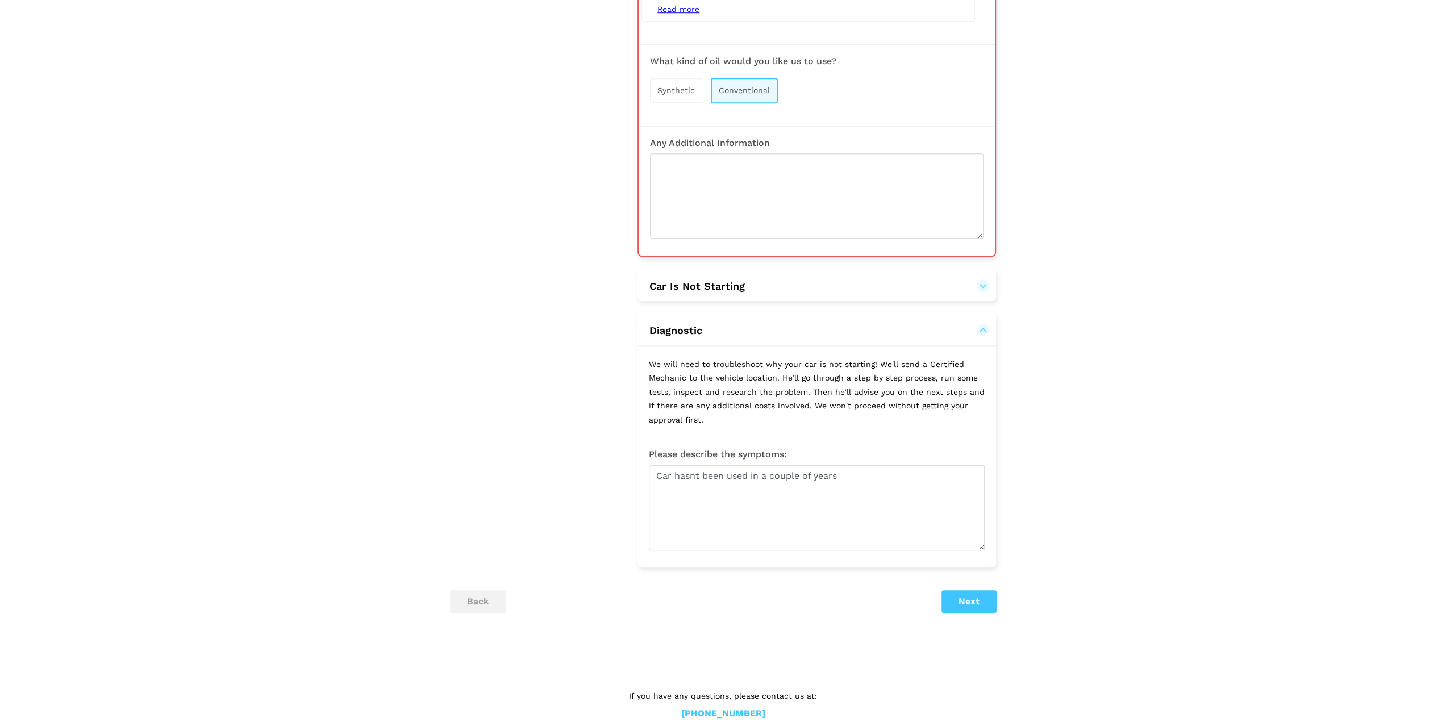
scroll to position [895, 0]
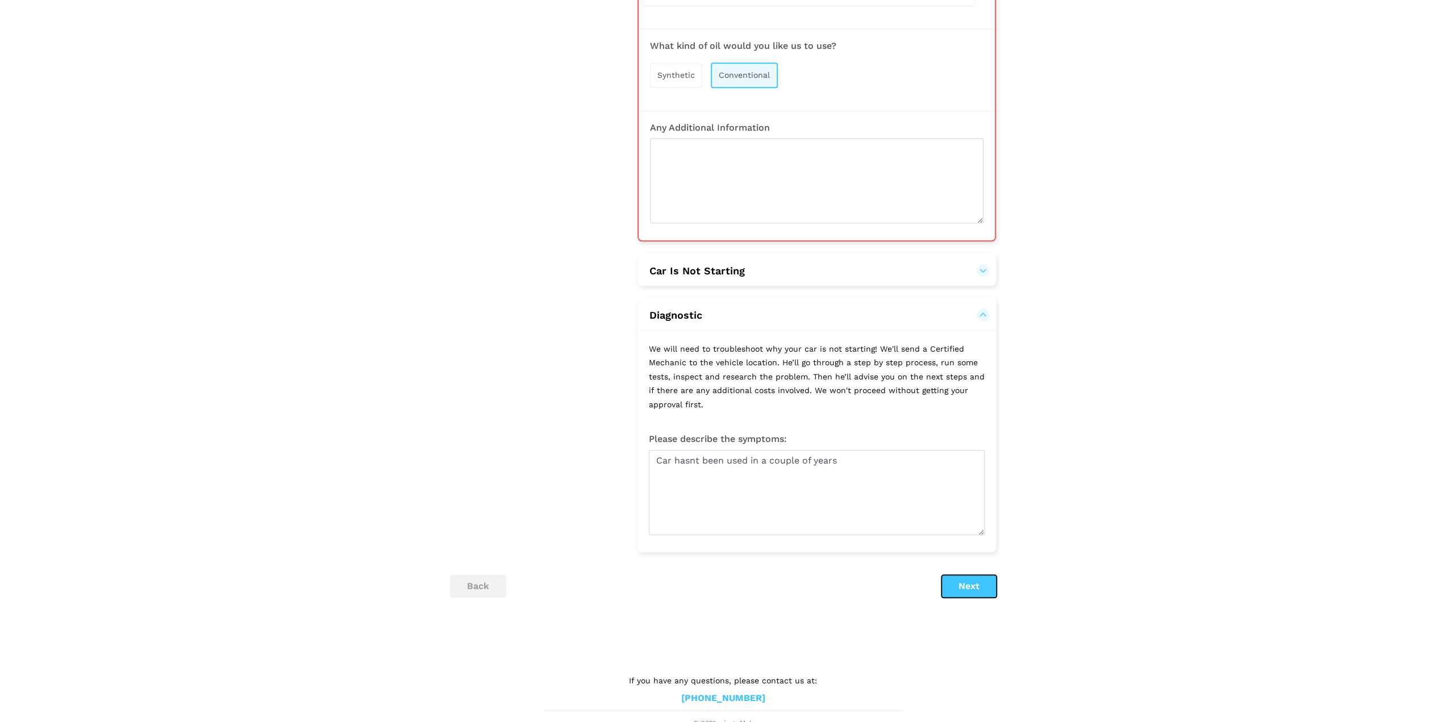
click at [950, 577] on button "Next" at bounding box center [968, 586] width 55 height 23
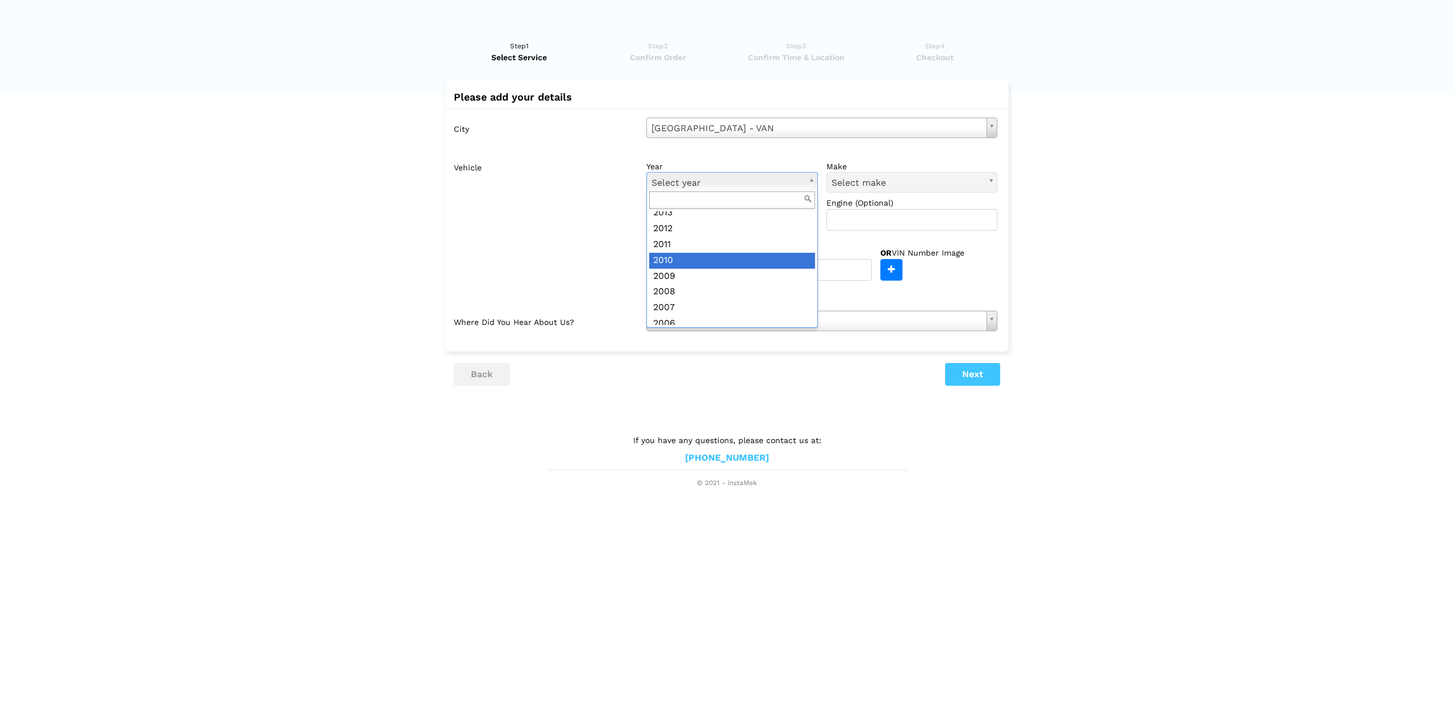
scroll to position [360, 0]
drag, startPoint x: 850, startPoint y: 193, endPoint x: 858, endPoint y: 191, distance: 8.6
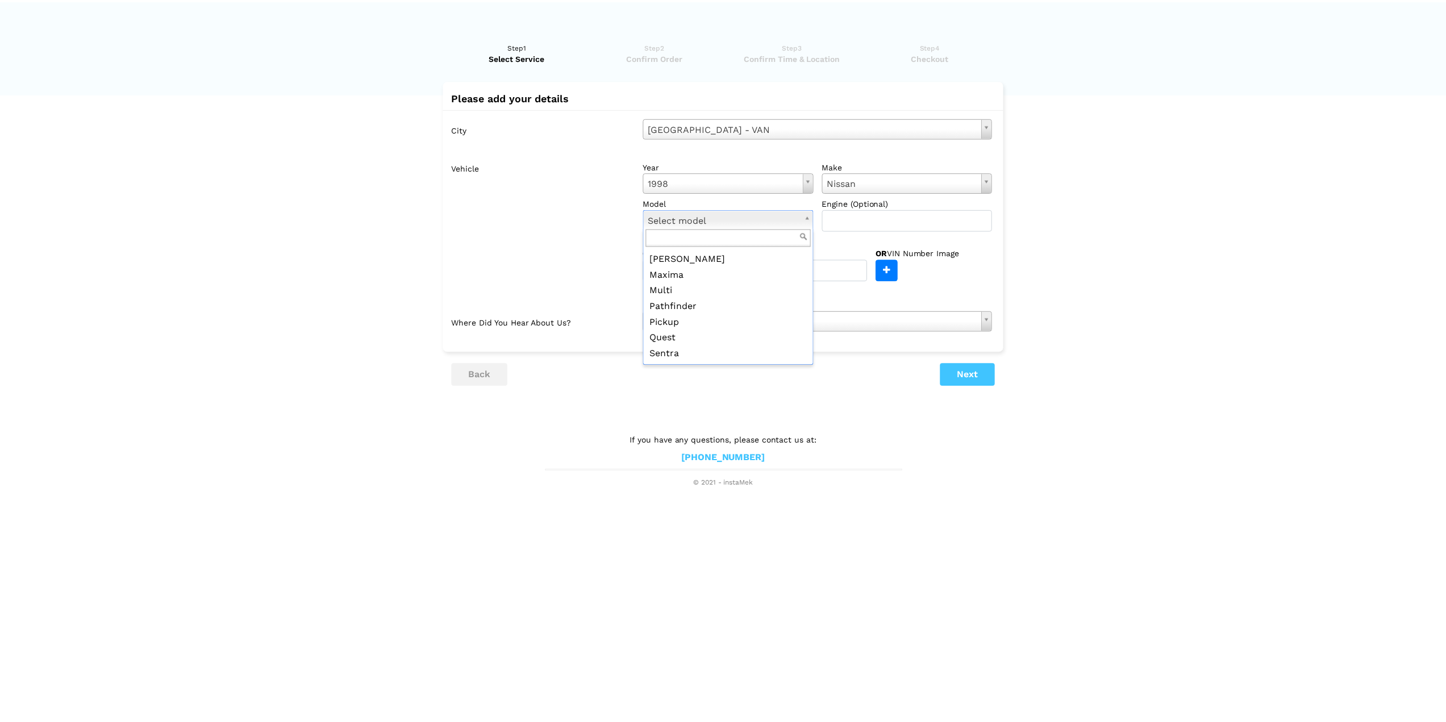
scroll to position [76, 0]
click at [964, 373] on button "Next" at bounding box center [972, 374] width 55 height 23
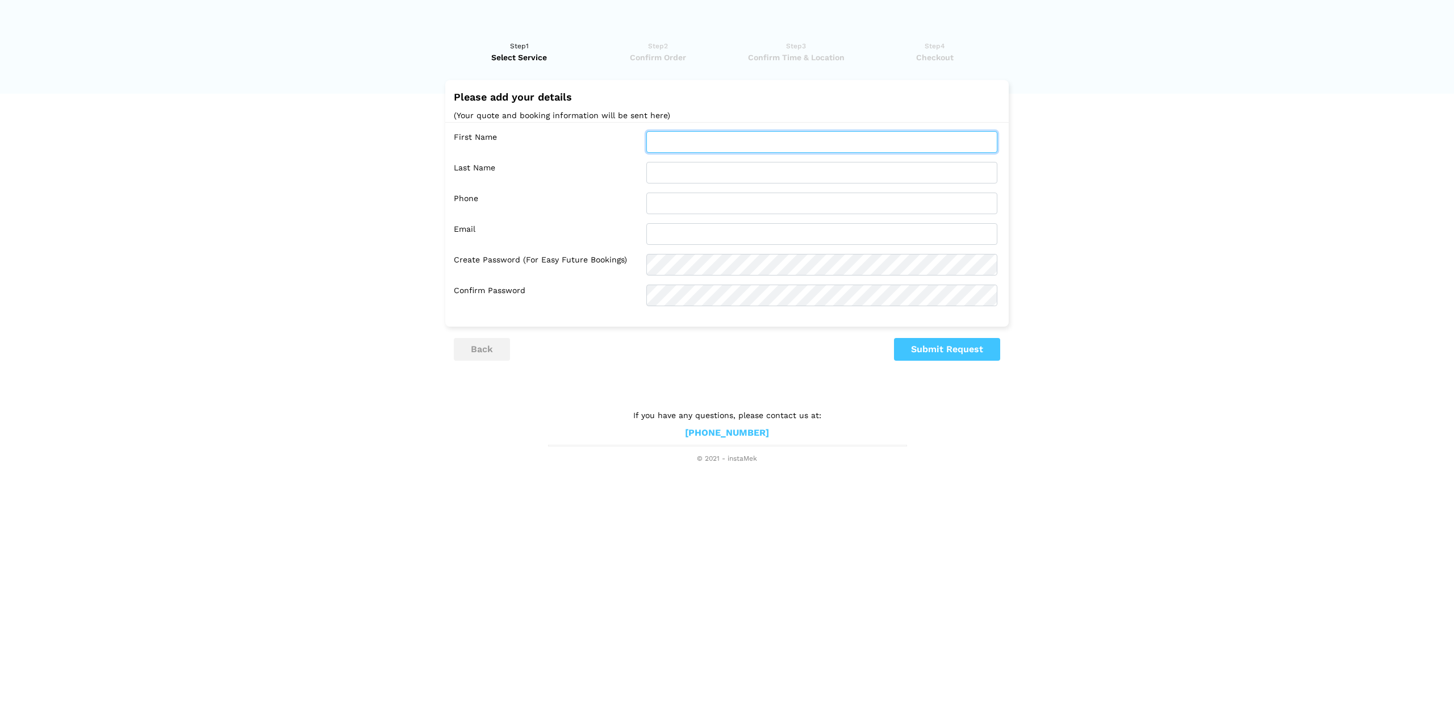
click at [683, 140] on input "text" at bounding box center [822, 142] width 351 height 22
type input "Will"
type input "[PERSON_NAME]"
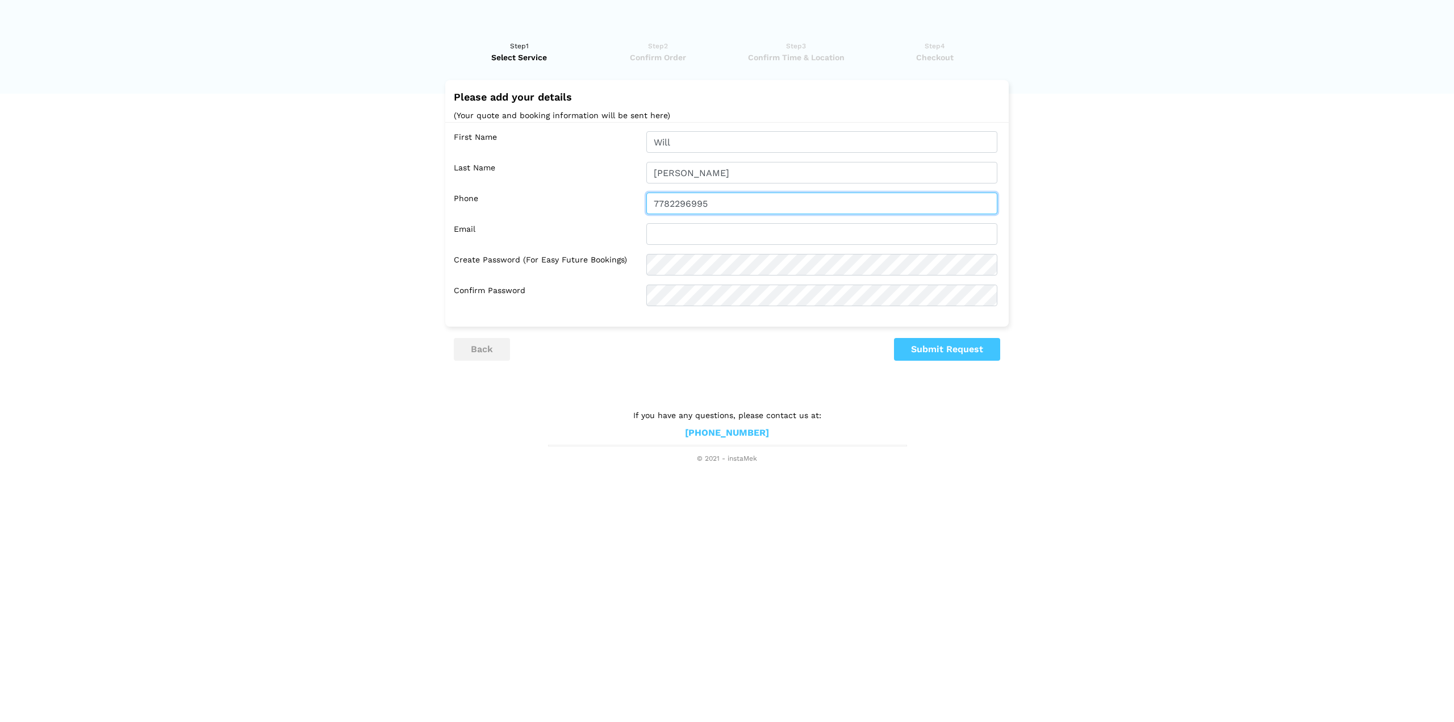
type input "7782296995"
type input "[EMAIL_ADDRESS][DOMAIN_NAME]"
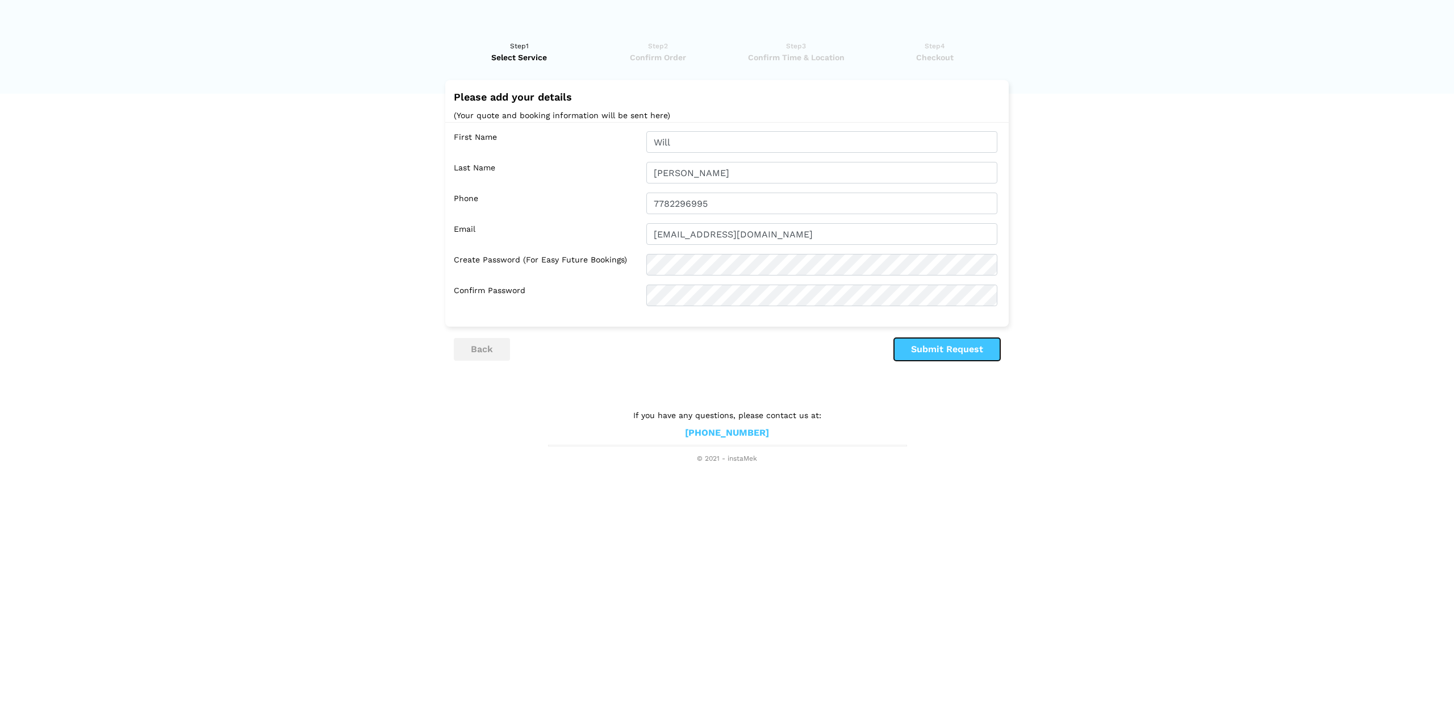
click at [967, 356] on button "Submit Request" at bounding box center [947, 349] width 106 height 23
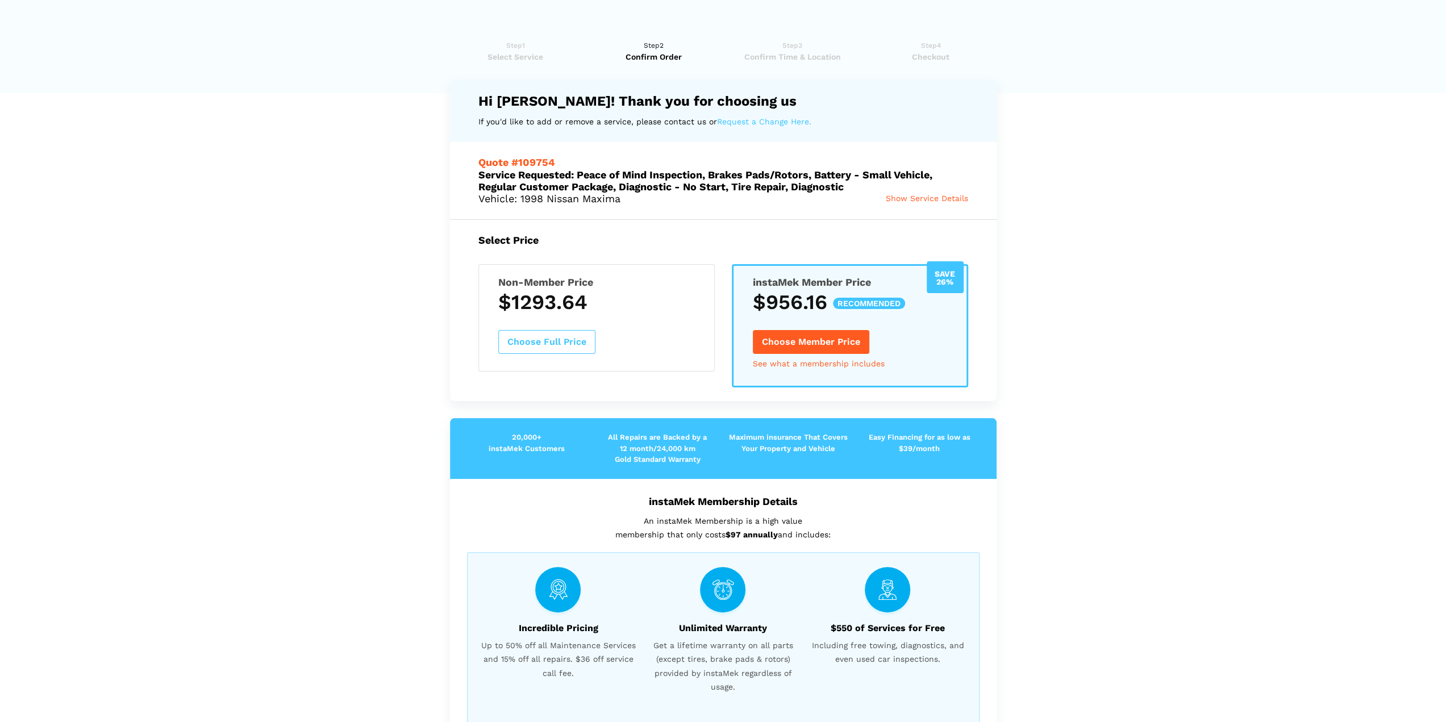
scroll to position [0, 0]
click at [917, 201] on span "Show Service Details" at bounding box center [927, 198] width 82 height 9
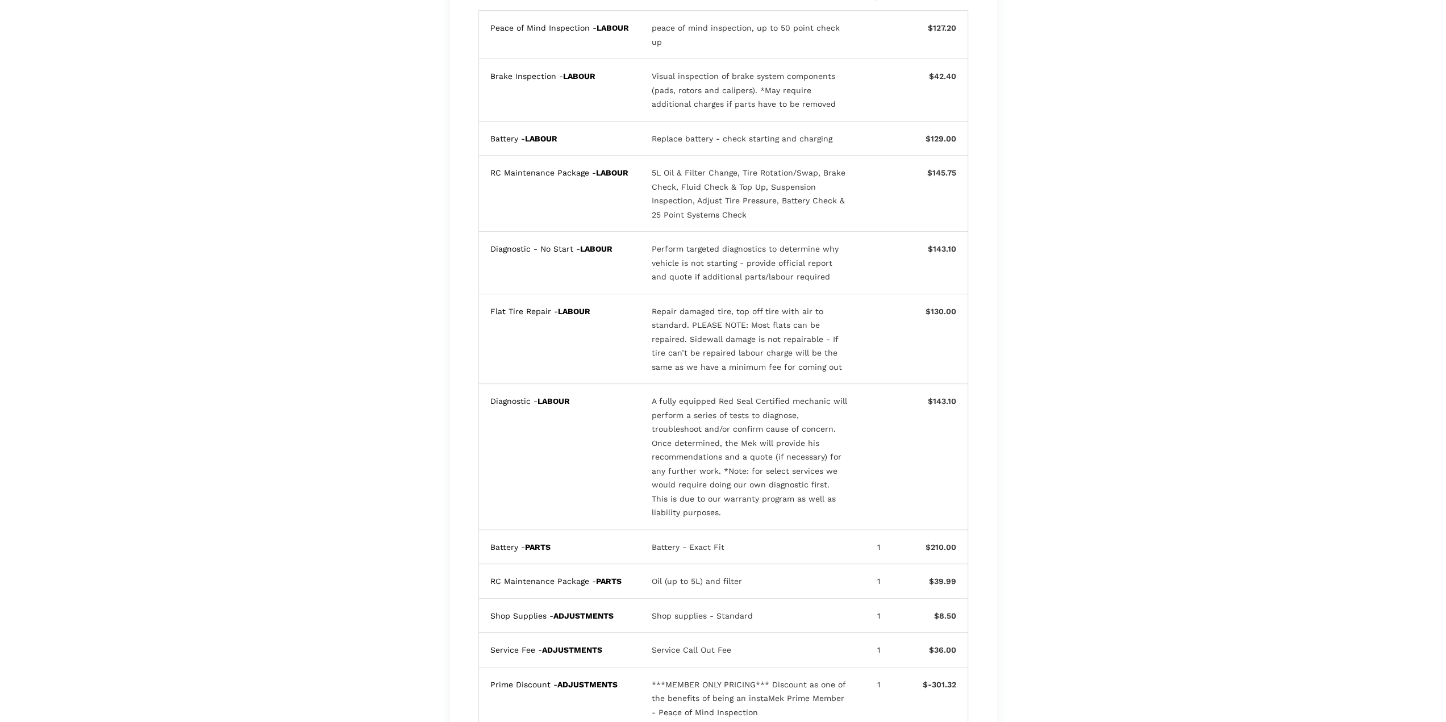
scroll to position [455, 0]
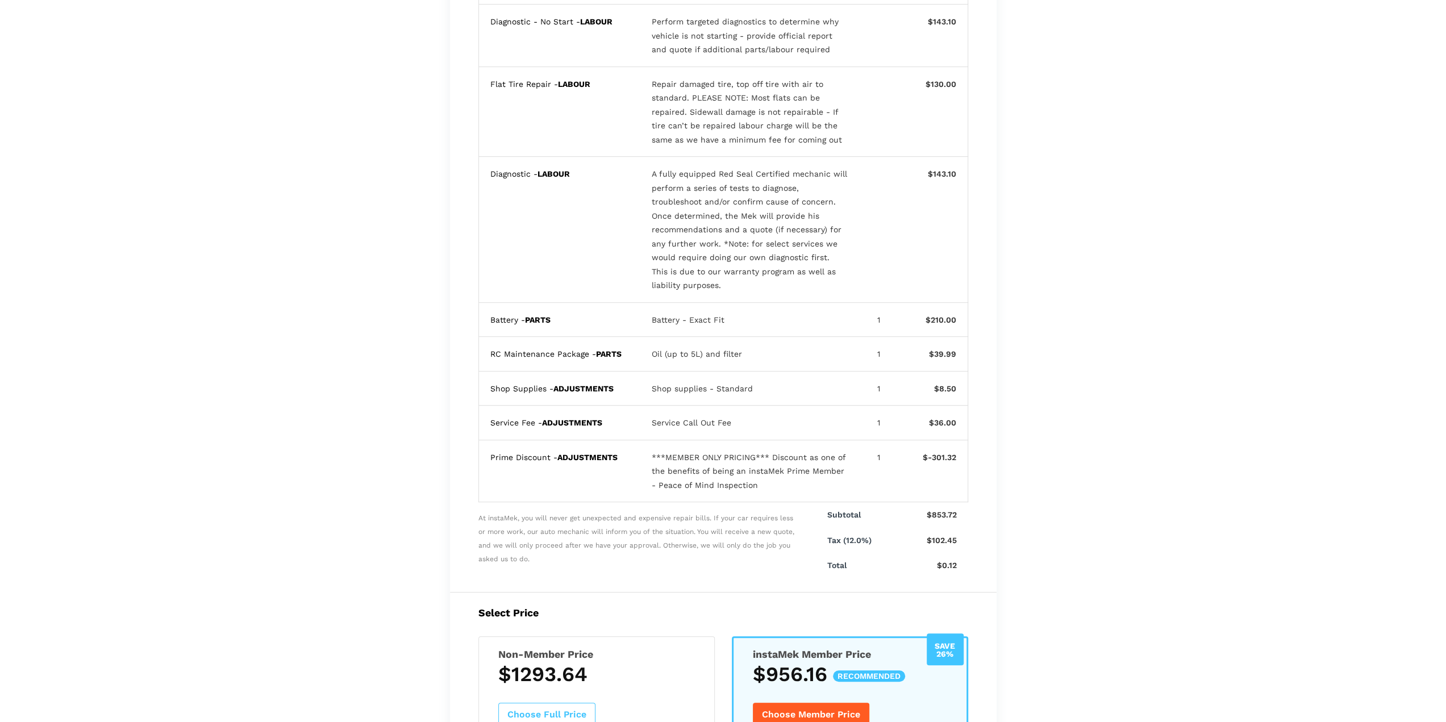
drag, startPoint x: 1094, startPoint y: 250, endPoint x: 1077, endPoint y: 244, distance: 17.4
click at [1077, 244] on lik "Have you used instaMek service before? No, I am a new customer Yes, I am a retu…" at bounding box center [723, 486] width 1446 height 1825
drag, startPoint x: 642, startPoint y: 318, endPoint x: 771, endPoint y: 320, distance: 129.0
click at [771, 320] on div "Battery - PARTS Battery - Exact Fit 1 $210.00" at bounding box center [723, 320] width 490 height 35
click at [771, 320] on div "Battery - Exact Fit" at bounding box center [749, 320] width 195 height 14
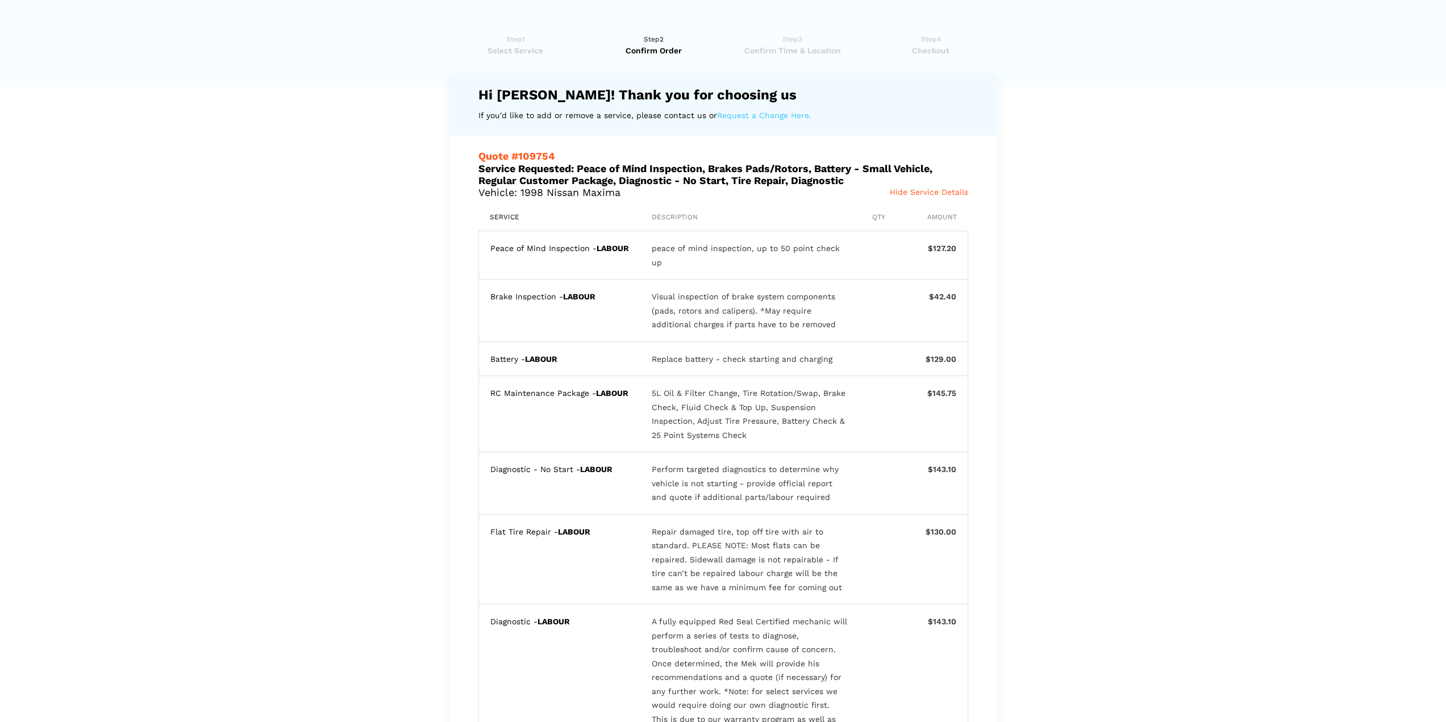
scroll to position [0, 0]
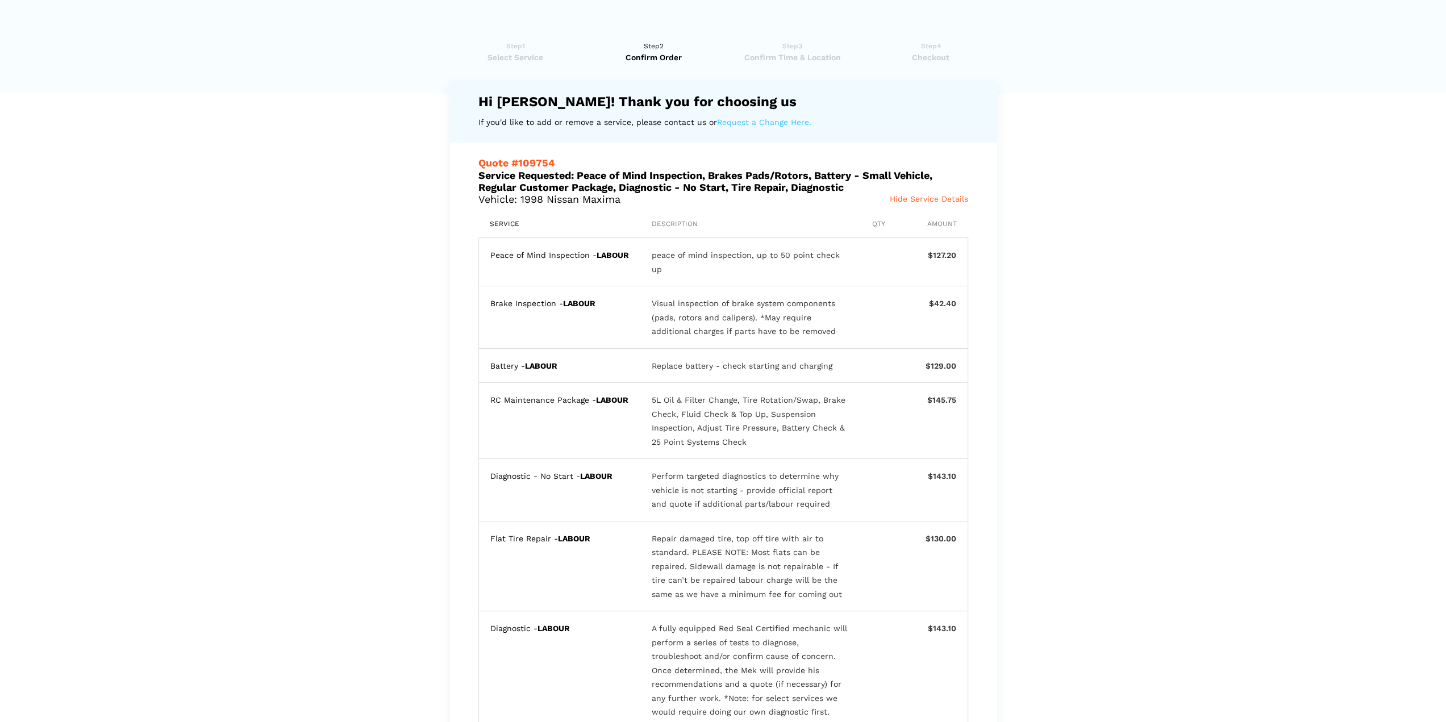
click at [520, 56] on span "Select Service" at bounding box center [515, 57] width 131 height 11
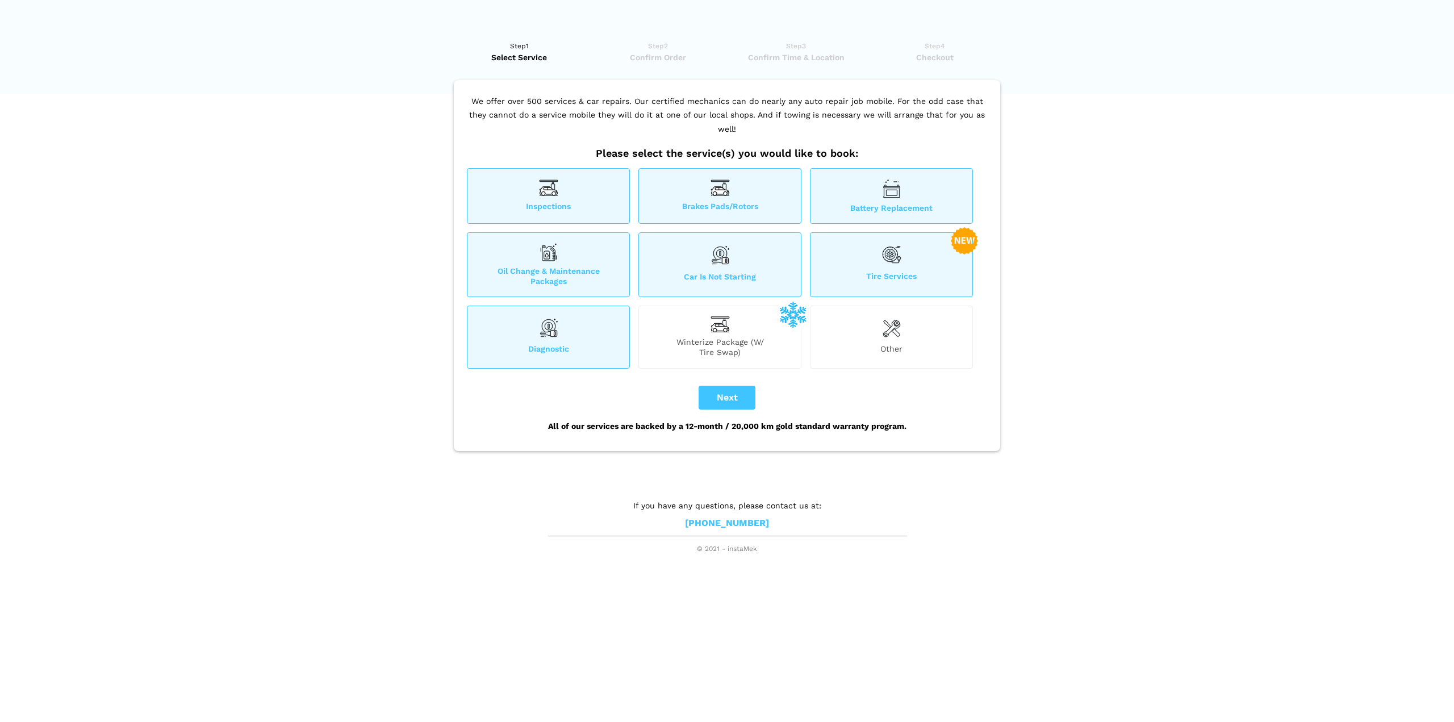
click at [564, 322] on div "Diagnostic" at bounding box center [548, 337] width 163 height 62
click at [573, 266] on span "Oil Change & Maintenance Packages" at bounding box center [549, 276] width 162 height 20
click at [706, 272] on span "Car is not starting" at bounding box center [720, 279] width 162 height 15
click at [877, 271] on span "Tire Services" at bounding box center [892, 278] width 162 height 15
click at [517, 168] on div "Inspections" at bounding box center [548, 196] width 163 height 56
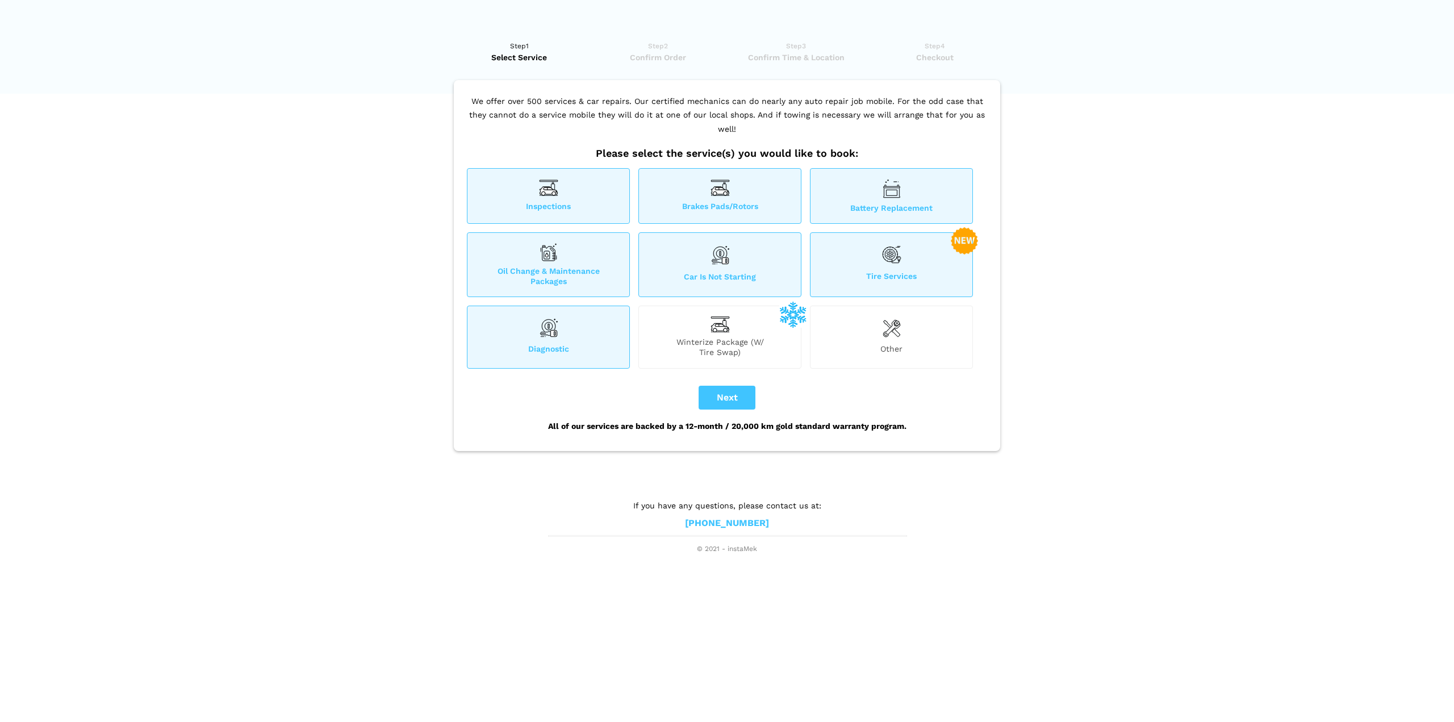
drag, startPoint x: 551, startPoint y: 139, endPoint x: 574, endPoint y: 191, distance: 56.7
click at [556, 151] on div "We offer over 500 services & car repairs. Our certified mechanics can do nearly…" at bounding box center [727, 265] width 547 height 371
click at [574, 201] on span "Inspections" at bounding box center [549, 207] width 162 height 12
click at [839, 203] on span "Battery Replacement" at bounding box center [892, 208] width 162 height 10
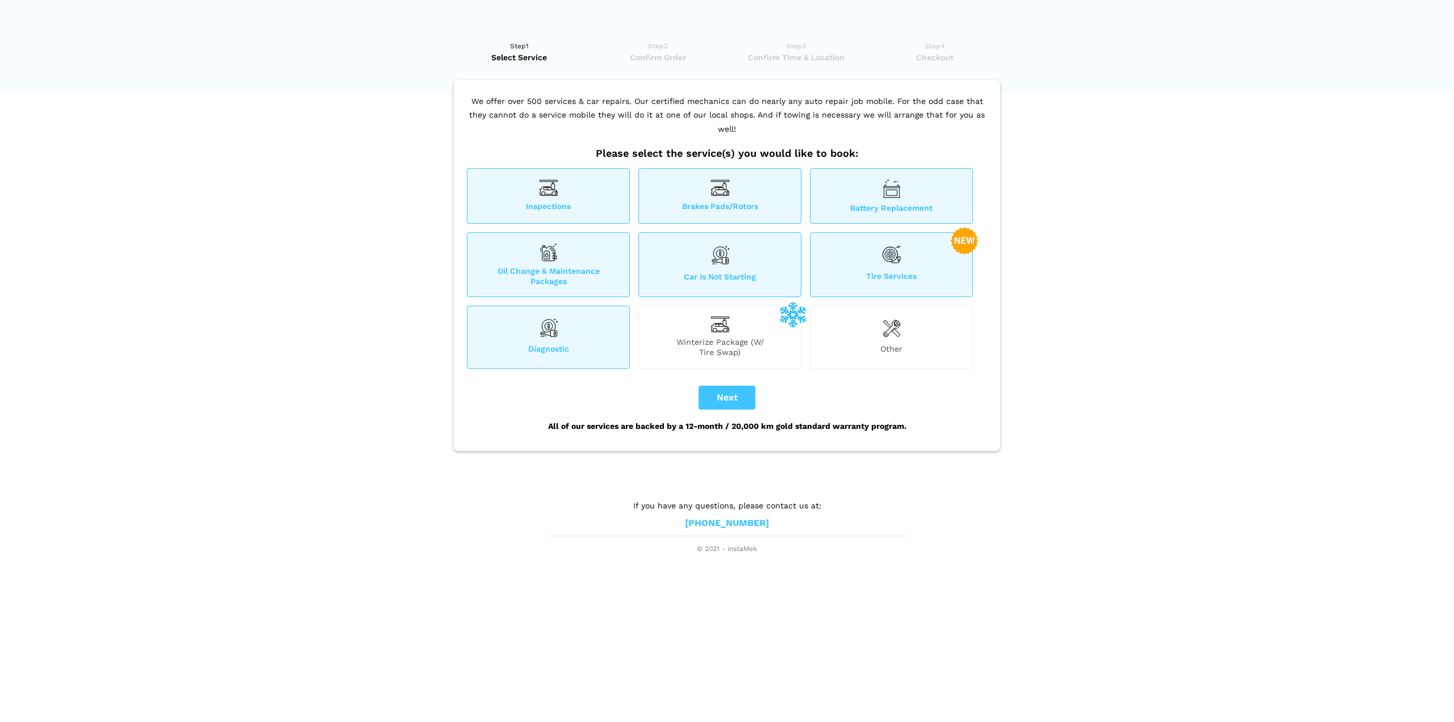
click at [873, 271] on span "Tire Services" at bounding box center [892, 278] width 162 height 15
drag, startPoint x: 1023, startPoint y: 228, endPoint x: 987, endPoint y: 228, distance: 35.8
click at [805, 54] on span "Confirm Time & Location" at bounding box center [796, 57] width 131 height 11
click at [634, 56] on span "Confirm Order" at bounding box center [658, 57] width 131 height 11
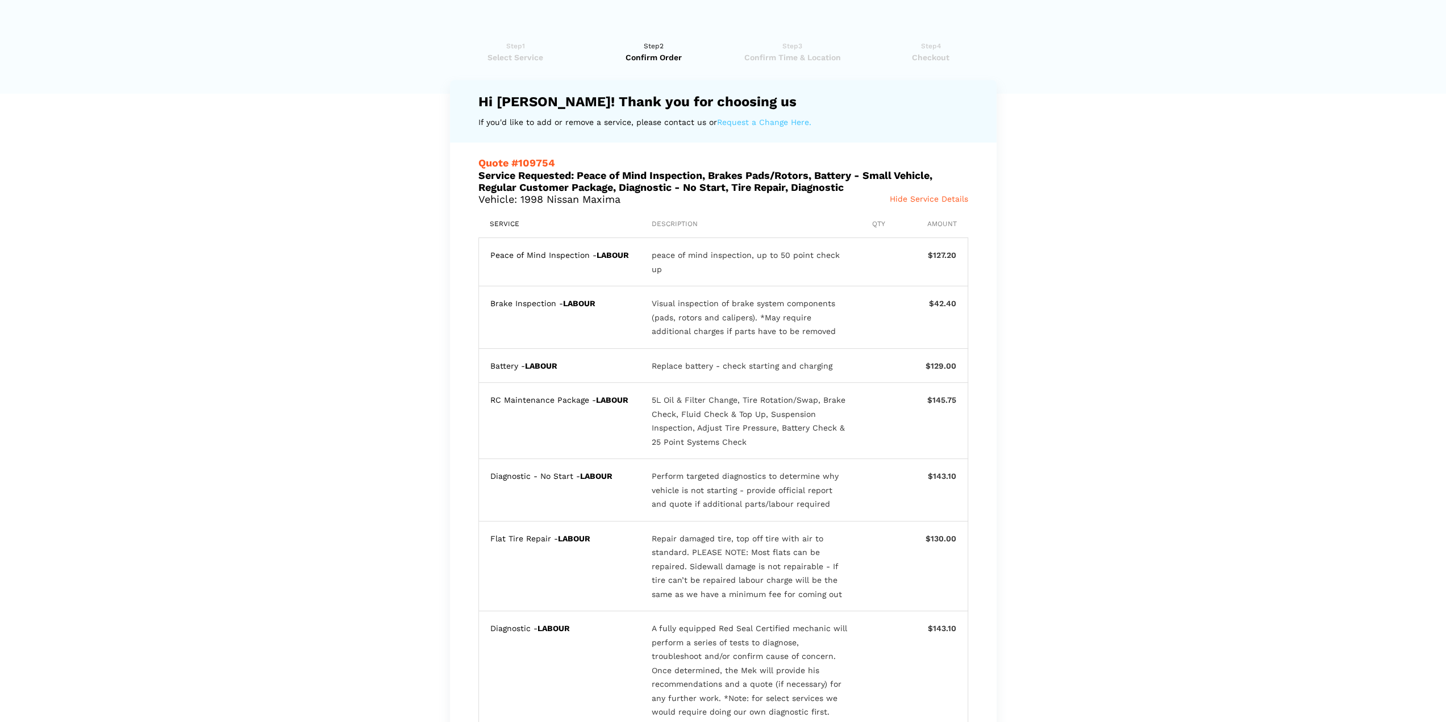
click at [738, 122] on link "Request a Change Here." at bounding box center [764, 122] width 94 height 14
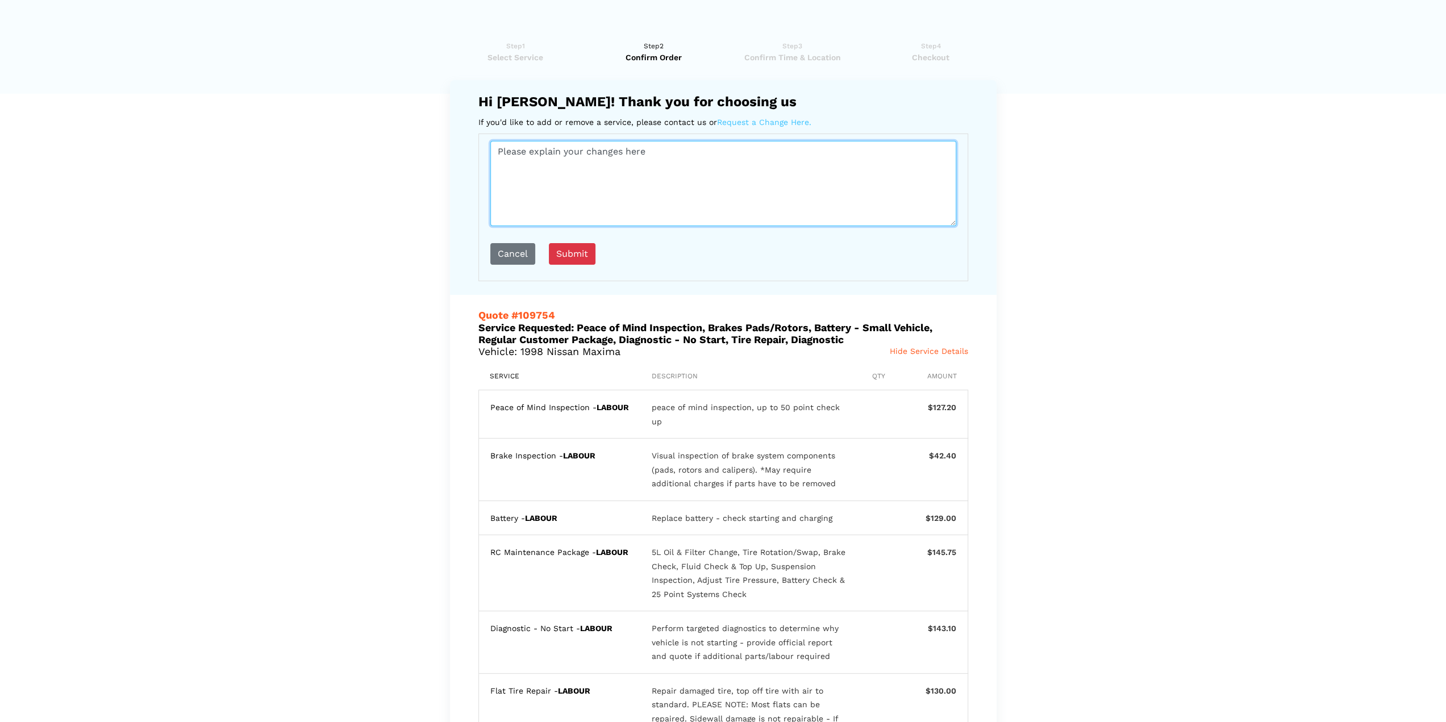
click at [598, 185] on textarea "Please explain your changes here" at bounding box center [723, 183] width 466 height 85
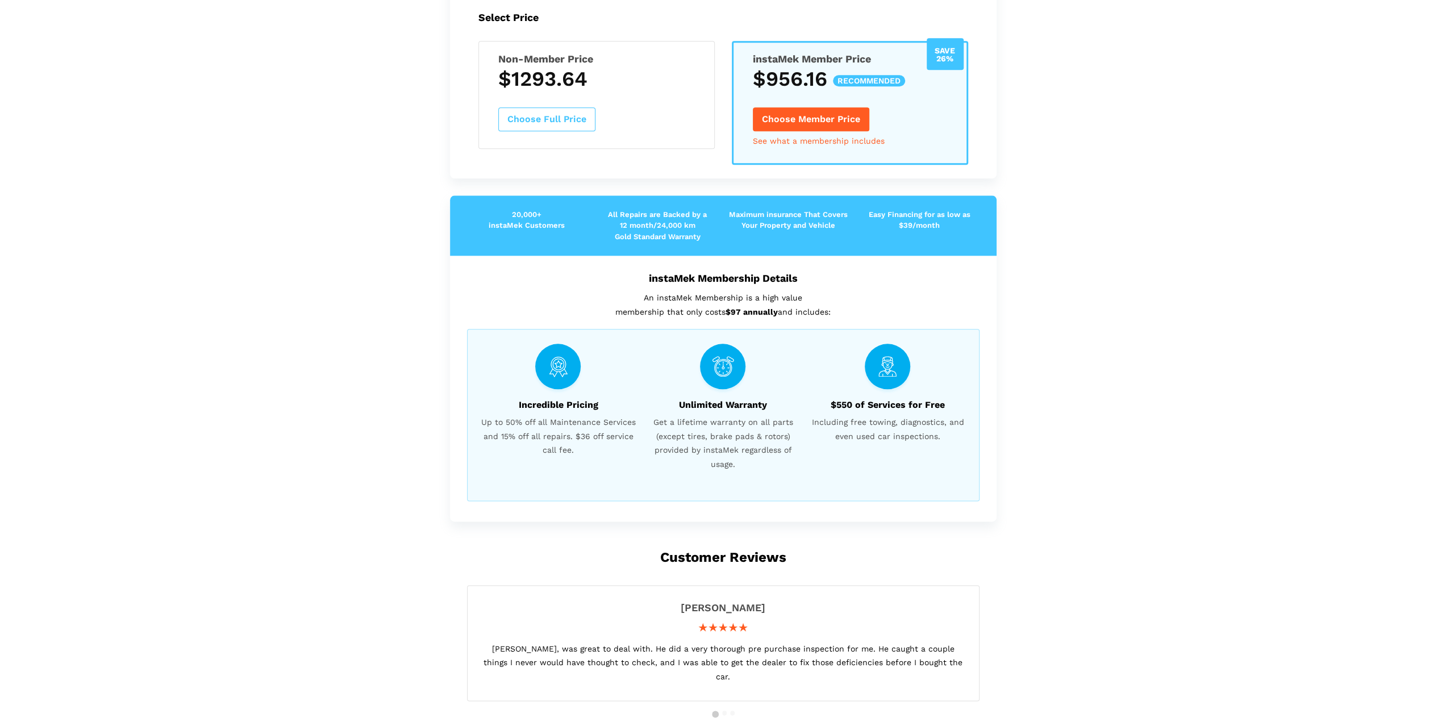
scroll to position [1265, 0]
